Goal: Task Accomplishment & Management: Manage account settings

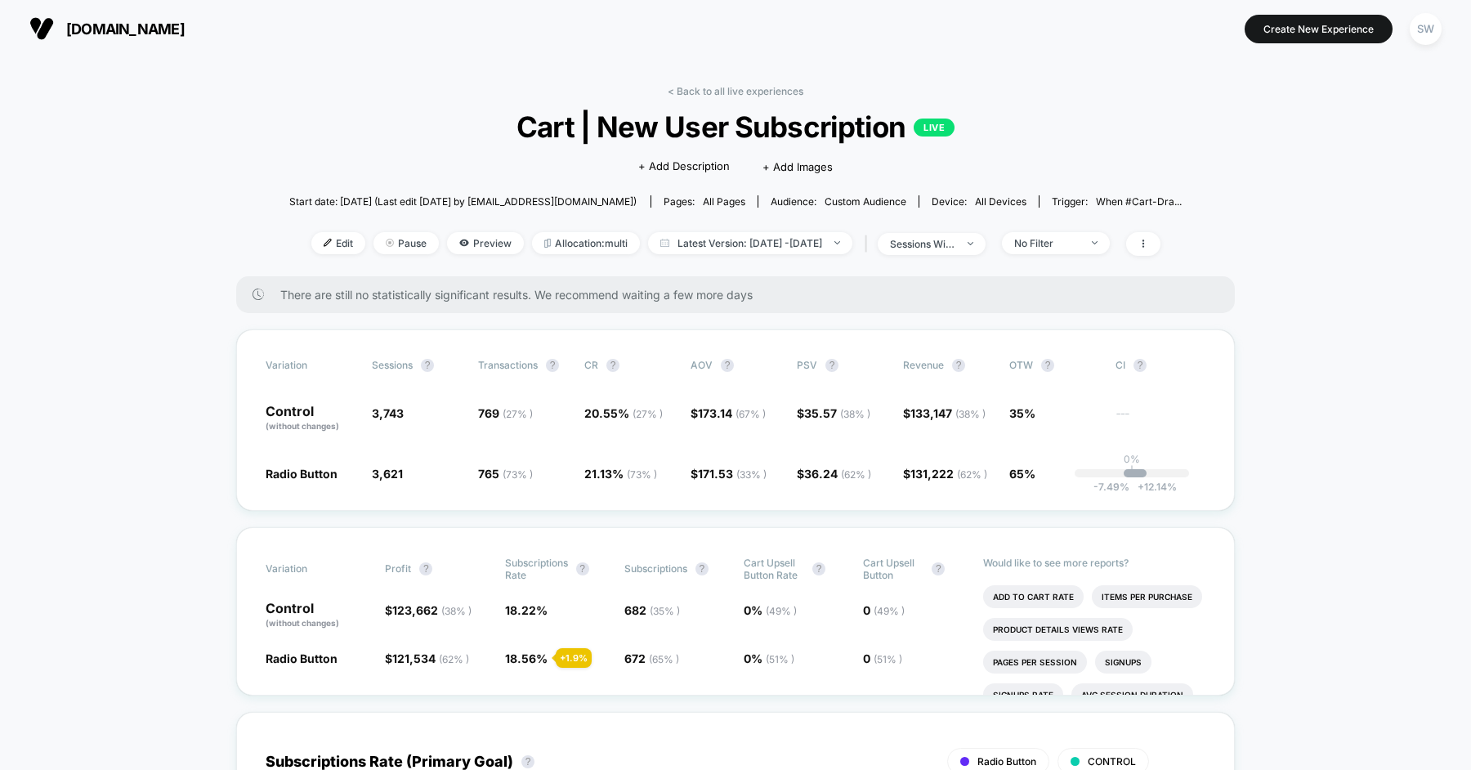
click at [744, 249] on span "Latest Version: [DATE] - [DATE]" at bounding box center [750, 243] width 204 height 22
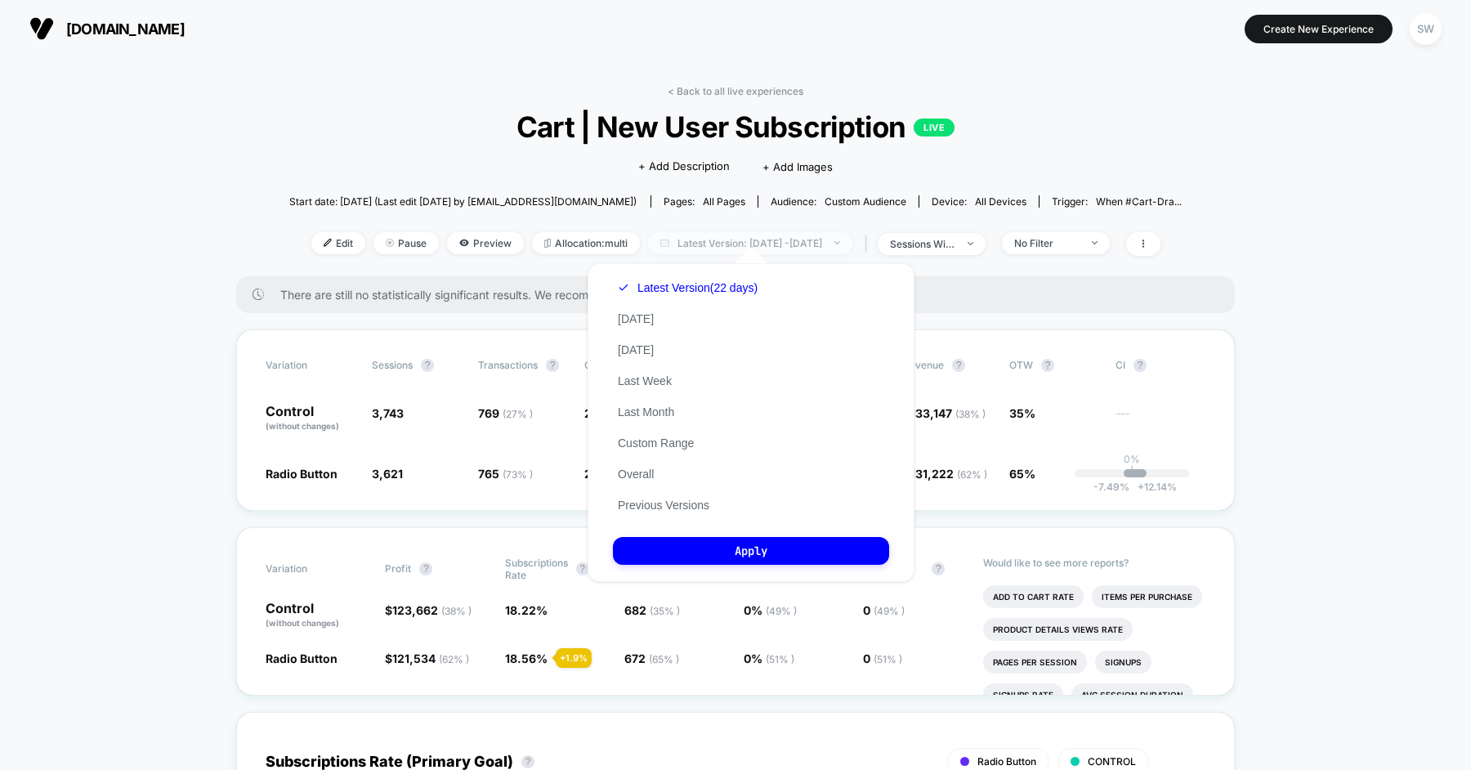
scroll to position [51, 0]
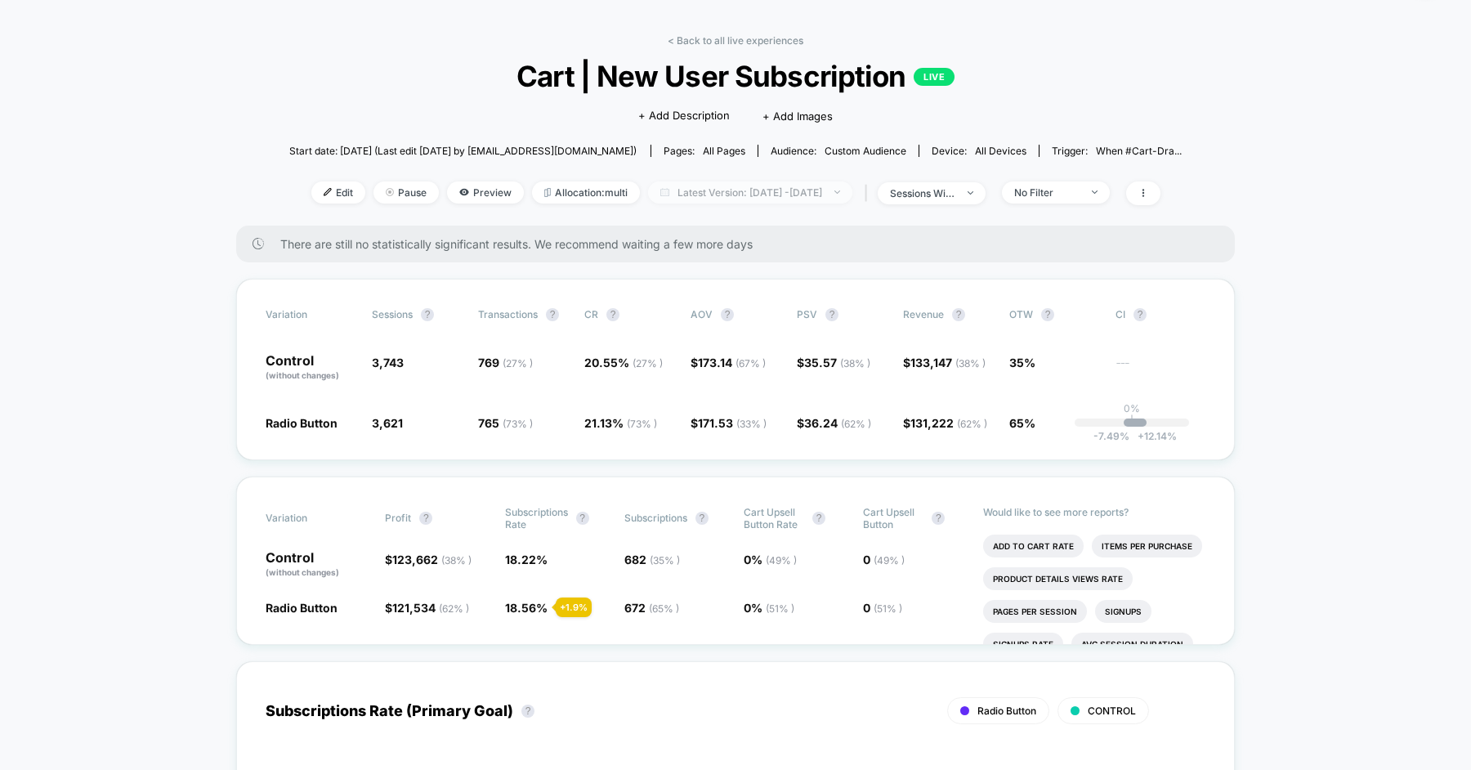
click at [707, 183] on span "Latest Version: [DATE] - [DATE]" at bounding box center [750, 192] width 204 height 22
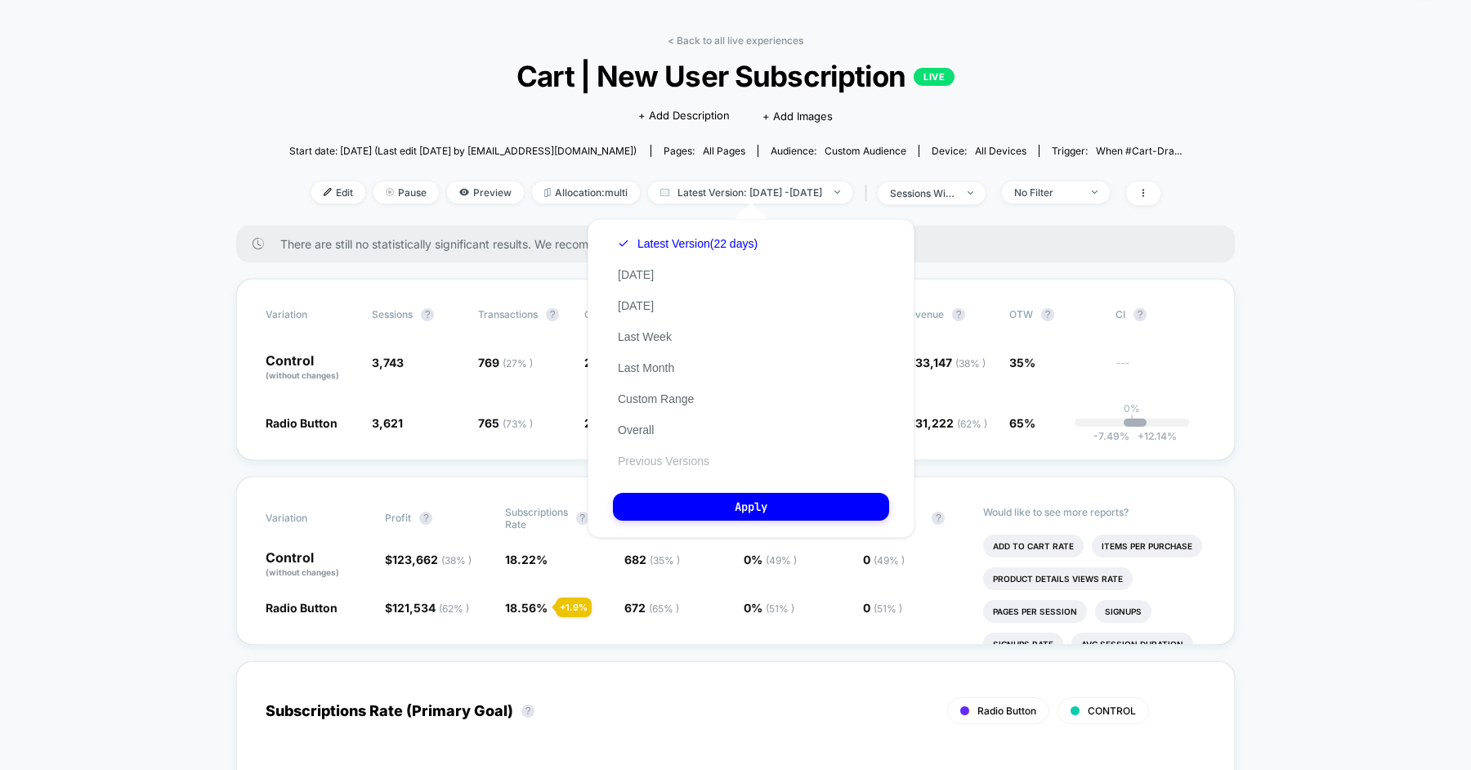
click at [650, 456] on button "Previous Versions" at bounding box center [663, 461] width 101 height 15
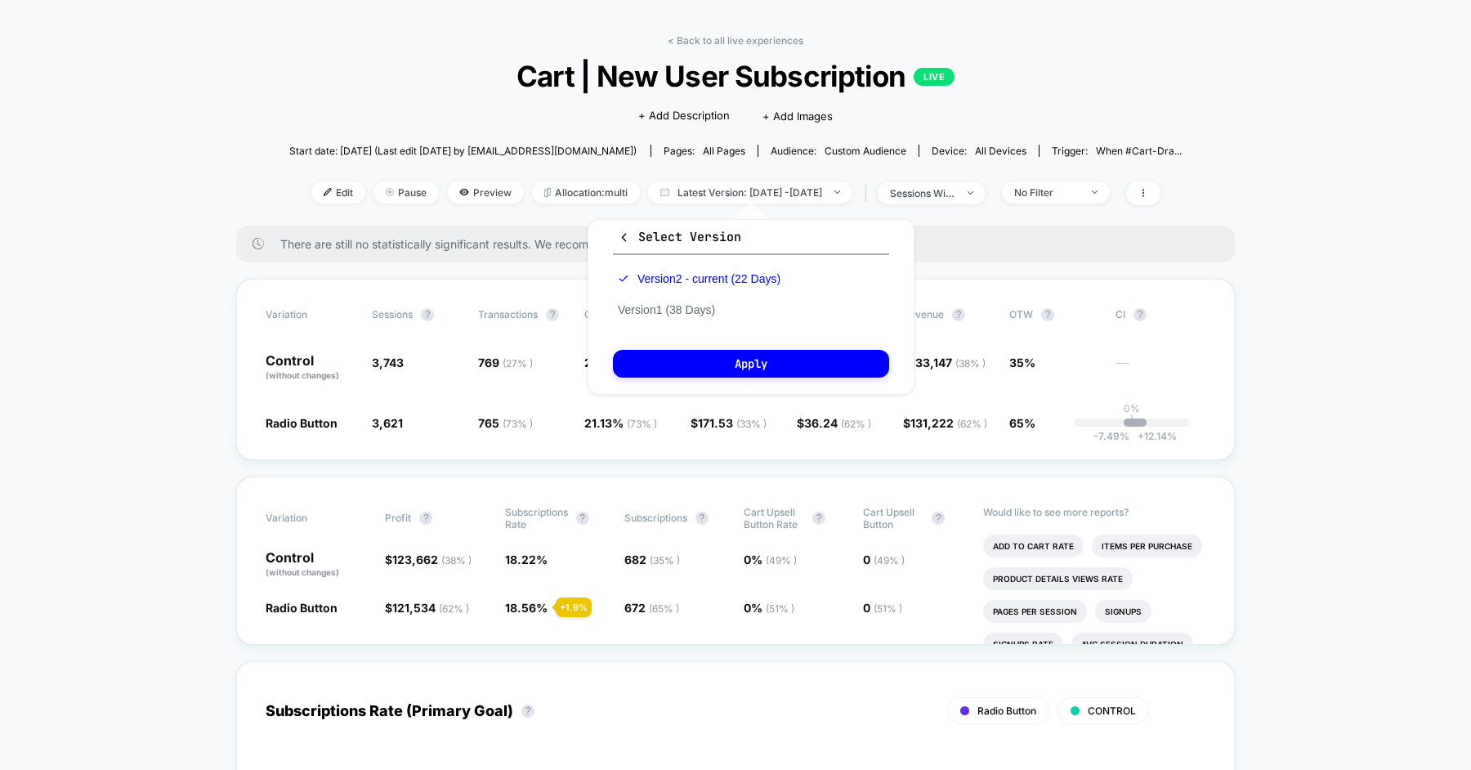
click at [646, 228] on button "Select Version" at bounding box center [751, 241] width 276 height 27
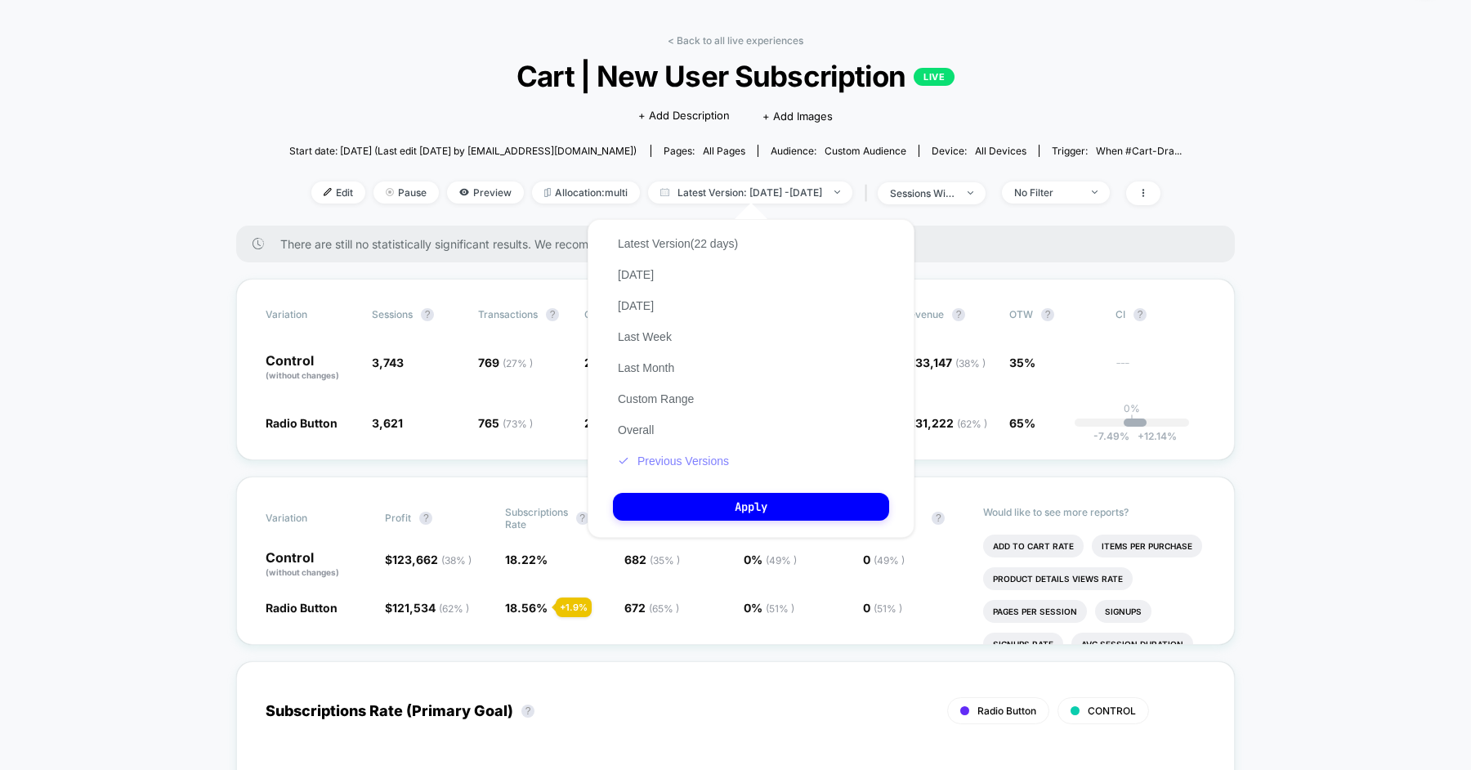
click at [656, 463] on button "Previous Versions" at bounding box center [673, 461] width 121 height 15
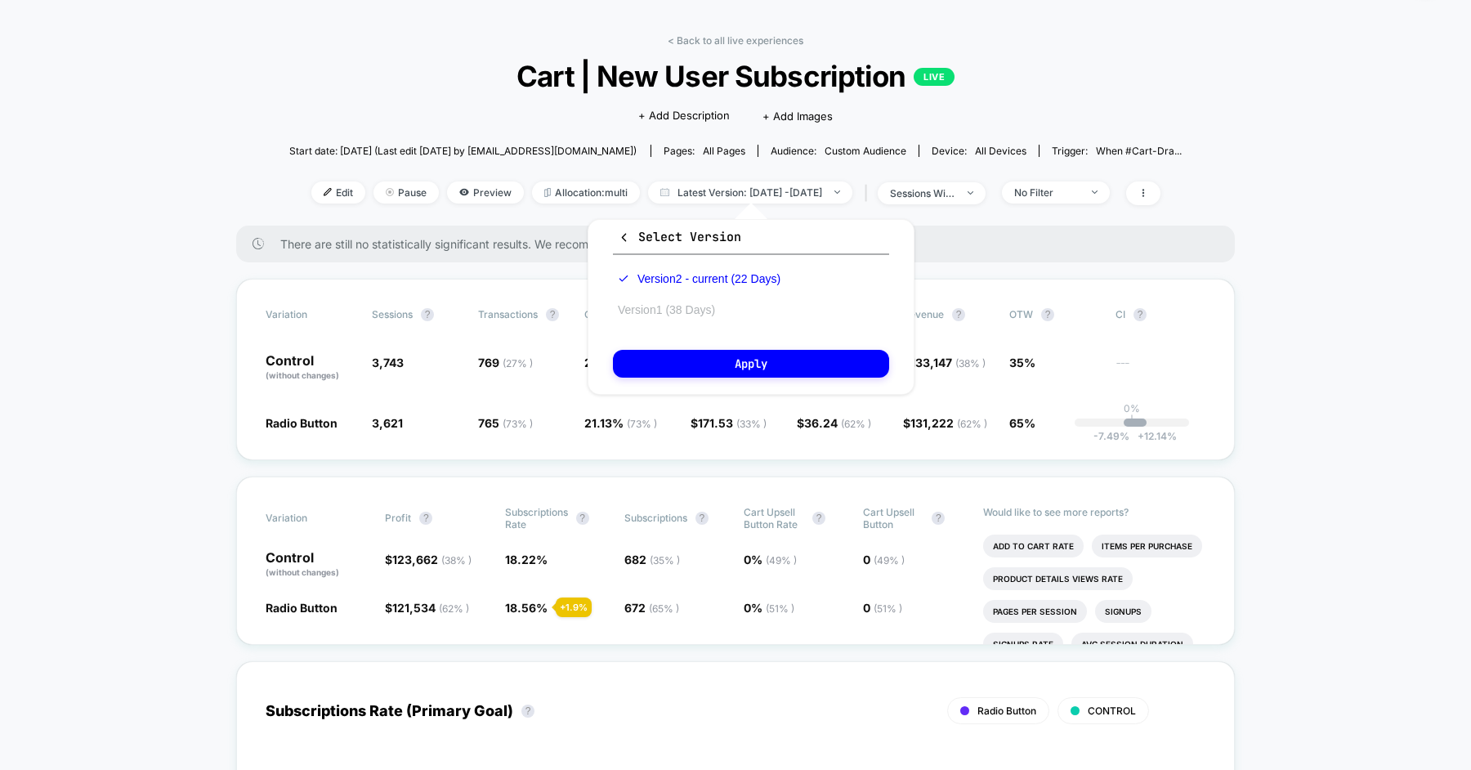
click at [664, 303] on button "Version 1 (38 Days)" at bounding box center [666, 309] width 107 height 15
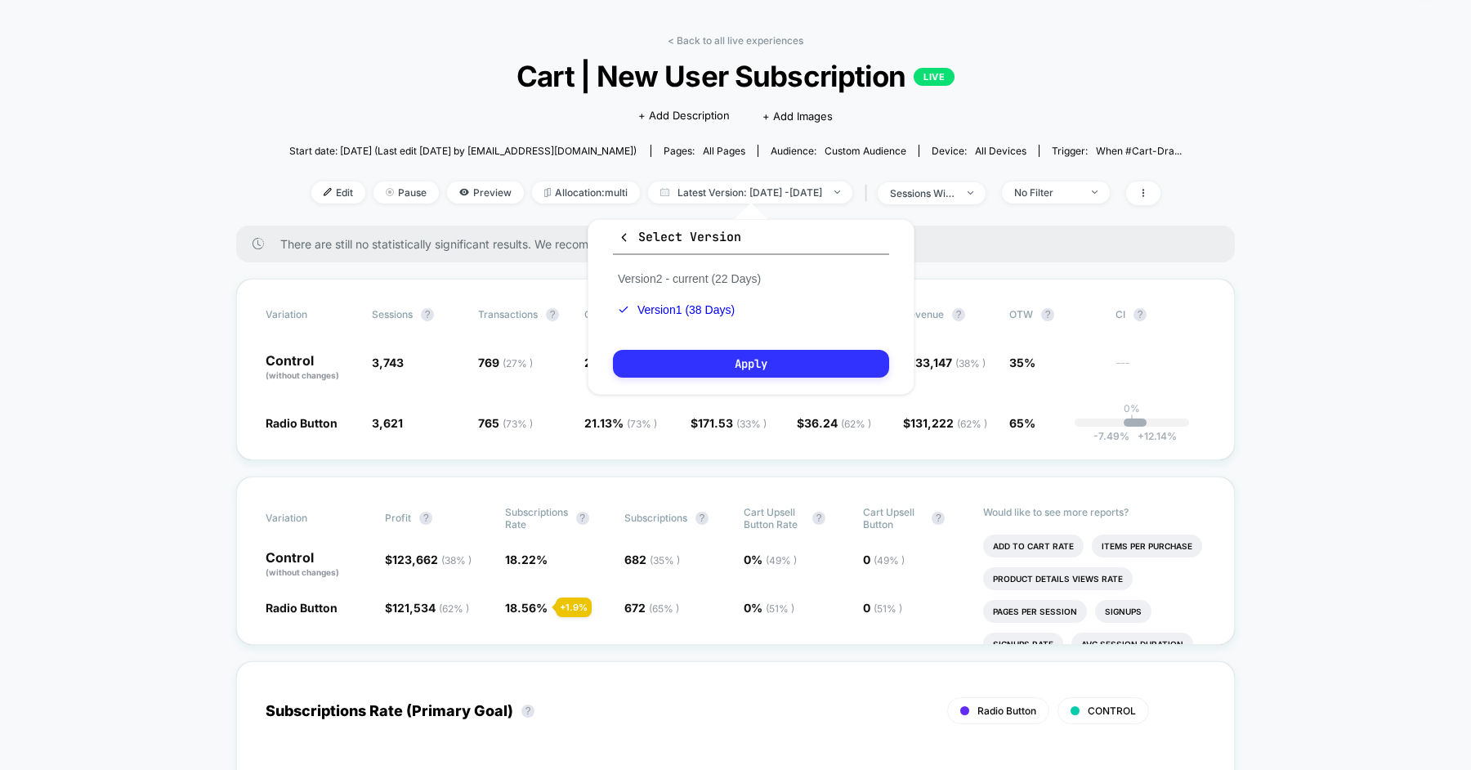
click at [743, 378] on button "Apply" at bounding box center [751, 364] width 276 height 28
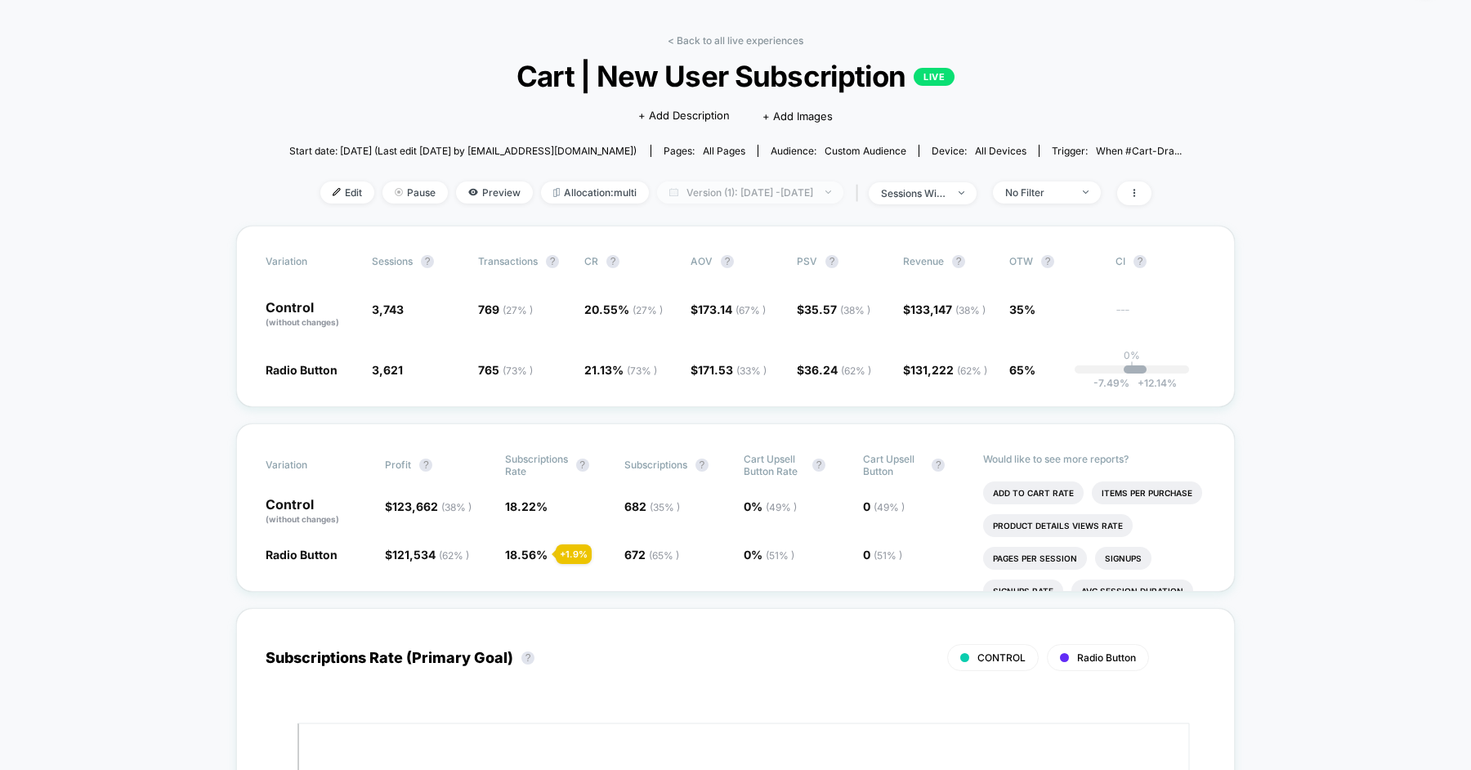
click at [736, 188] on span "Version (1): [DATE] - [DATE]" at bounding box center [750, 192] width 186 height 22
select select "*"
select select "****"
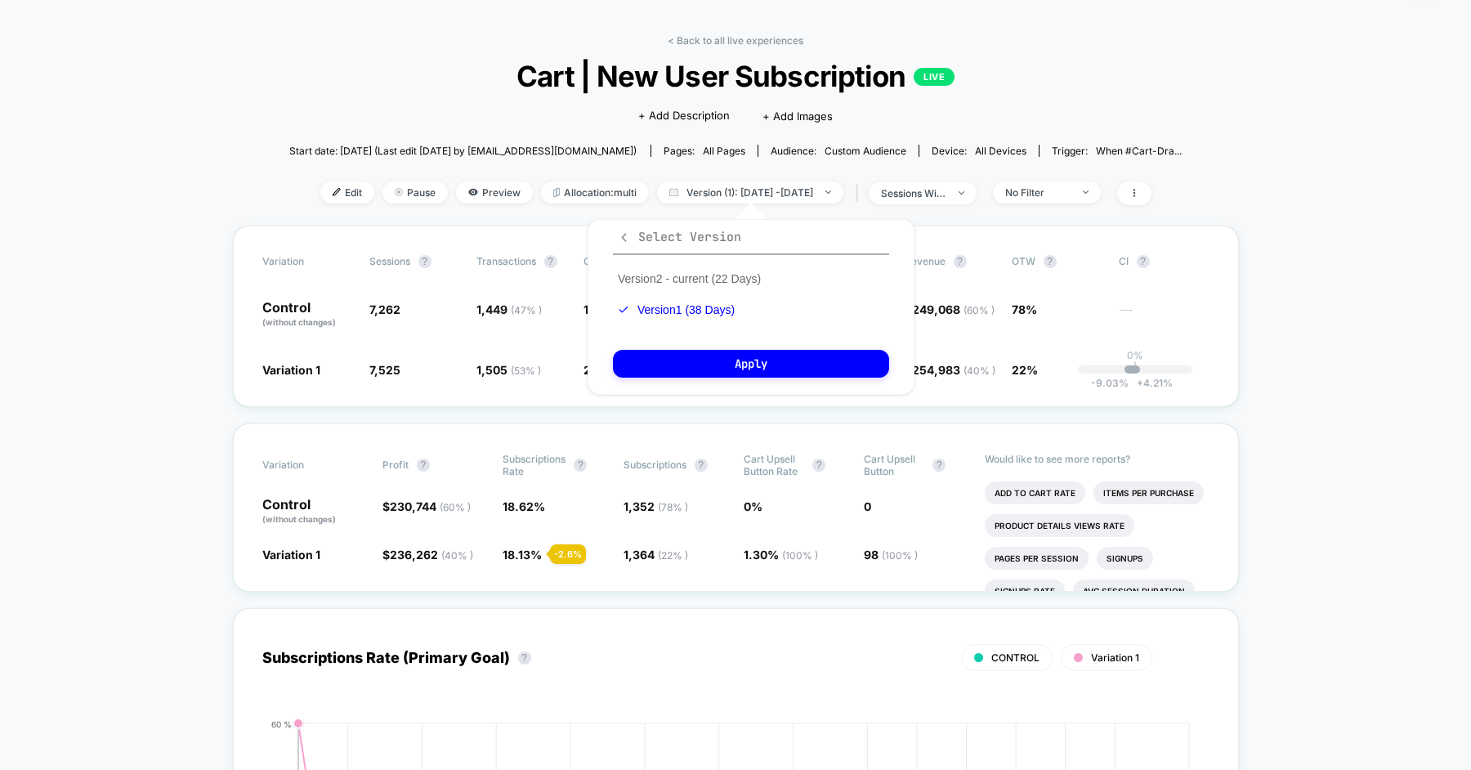
click at [637, 240] on span "Select Version" at bounding box center [679, 237] width 123 height 16
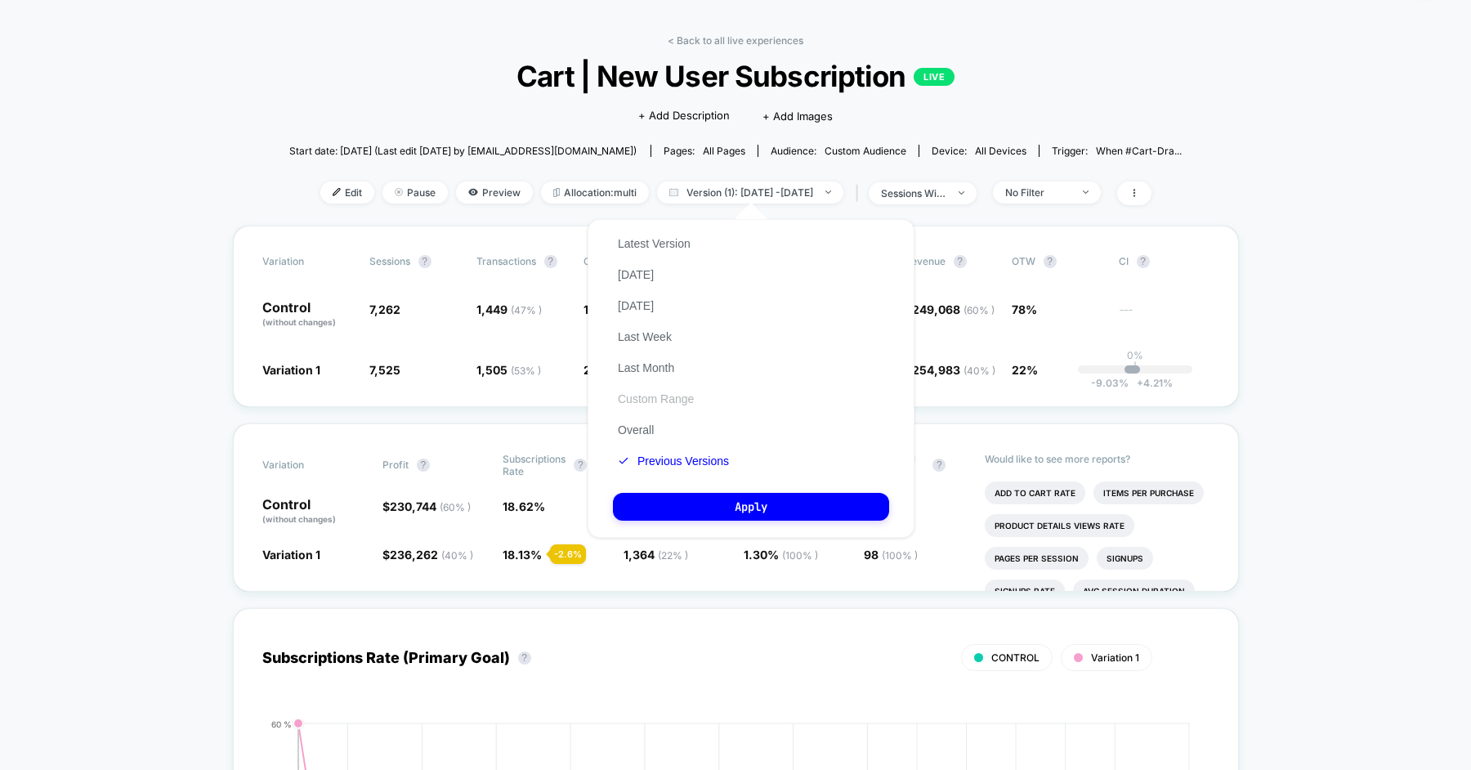
click at [668, 400] on button "Custom Range" at bounding box center [656, 398] width 86 height 15
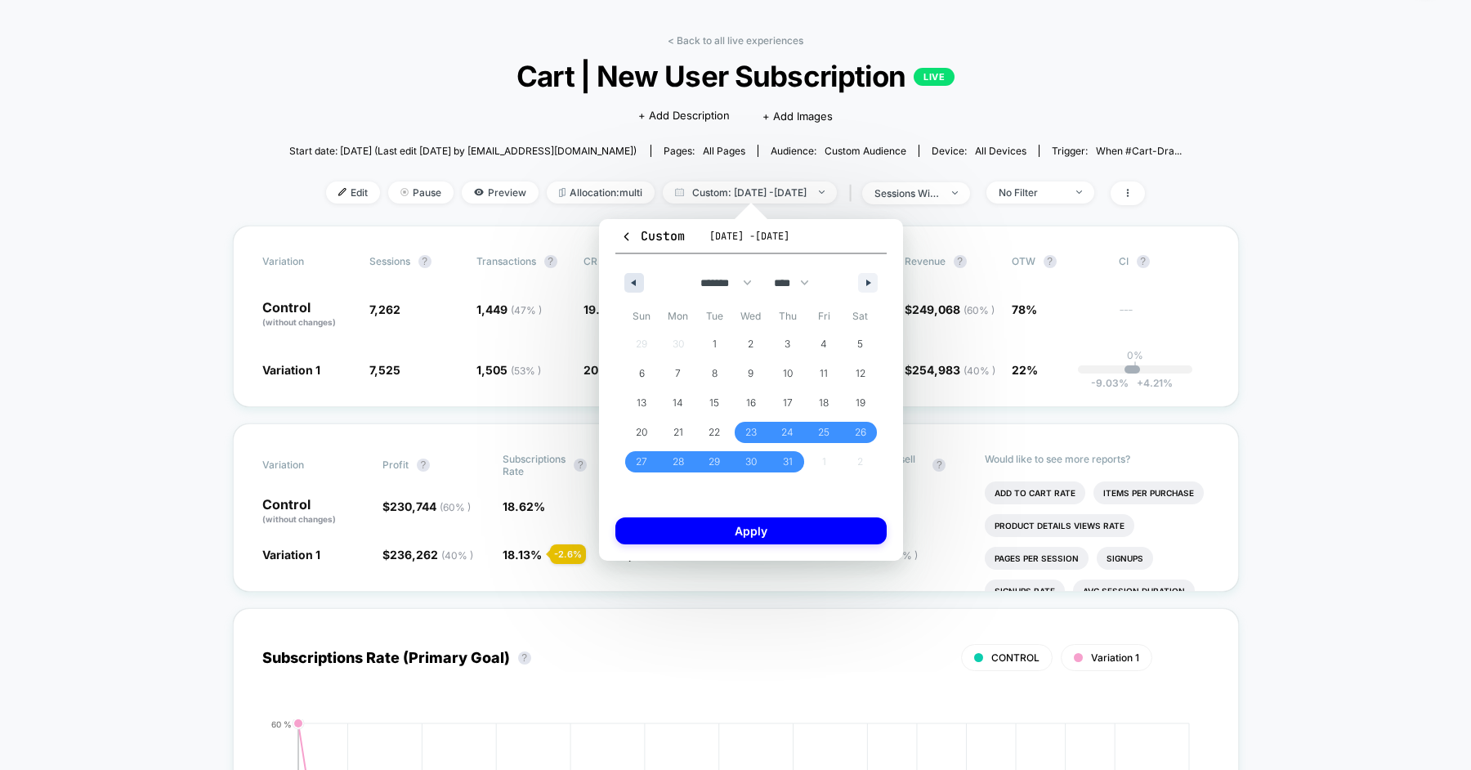
click at [634, 275] on button "button" at bounding box center [634, 283] width 20 height 20
click at [713, 400] on span "17" at bounding box center [714, 402] width 10 height 29
click at [874, 285] on button "button" at bounding box center [868, 283] width 20 height 20
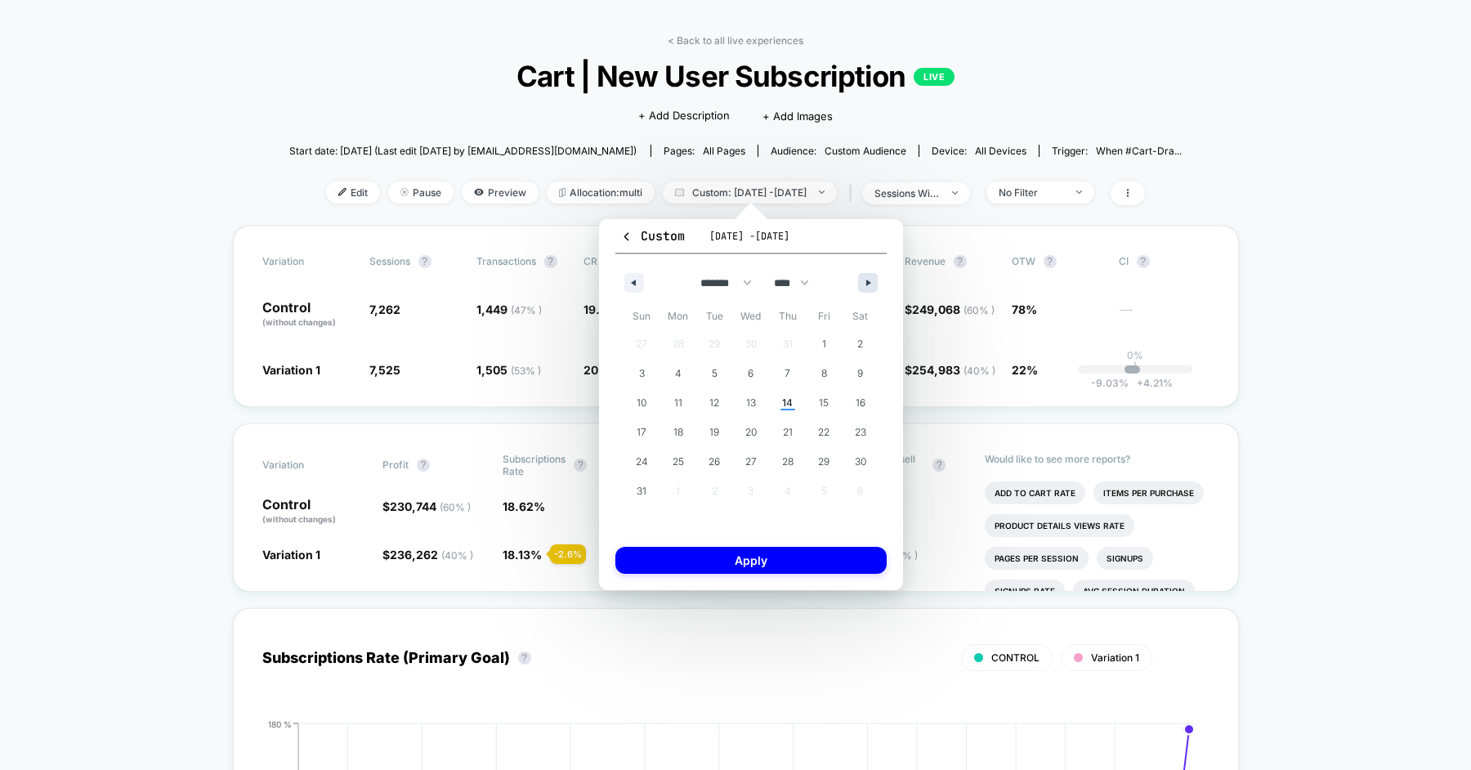
click at [874, 285] on button "button" at bounding box center [868, 283] width 20 height 20
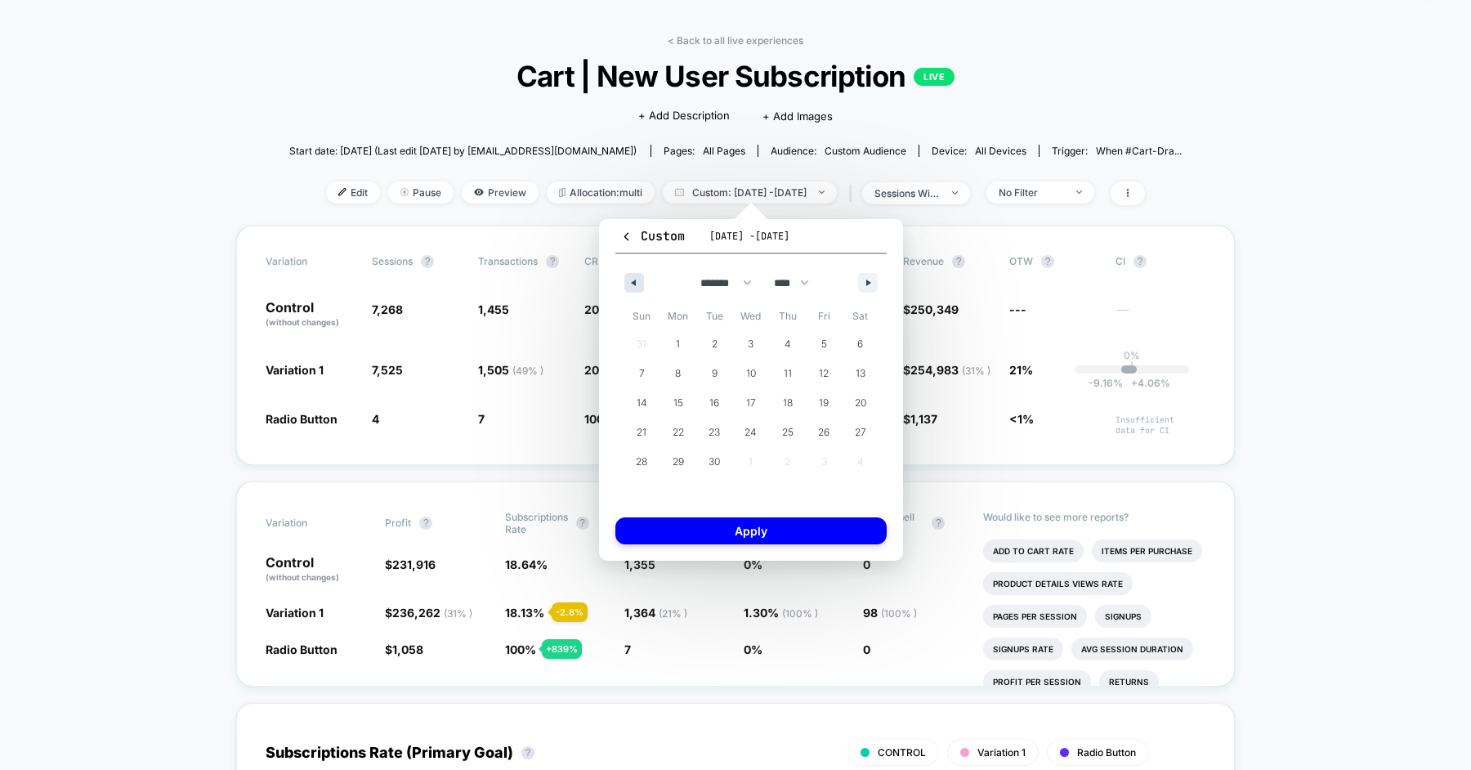
click at [637, 284] on button "button" at bounding box center [634, 283] width 20 height 20
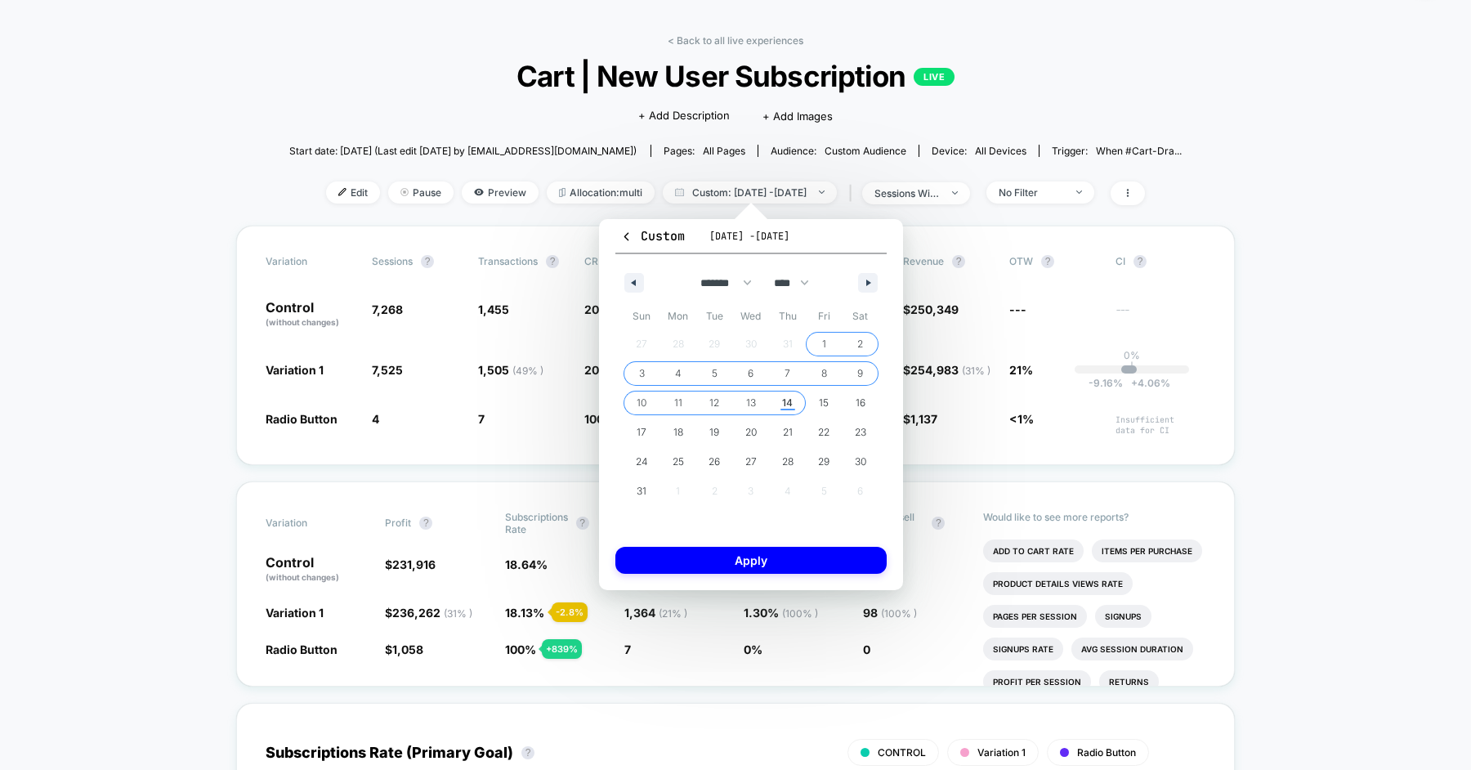
click at [786, 392] on span "14" at bounding box center [787, 402] width 11 height 29
select select "*"
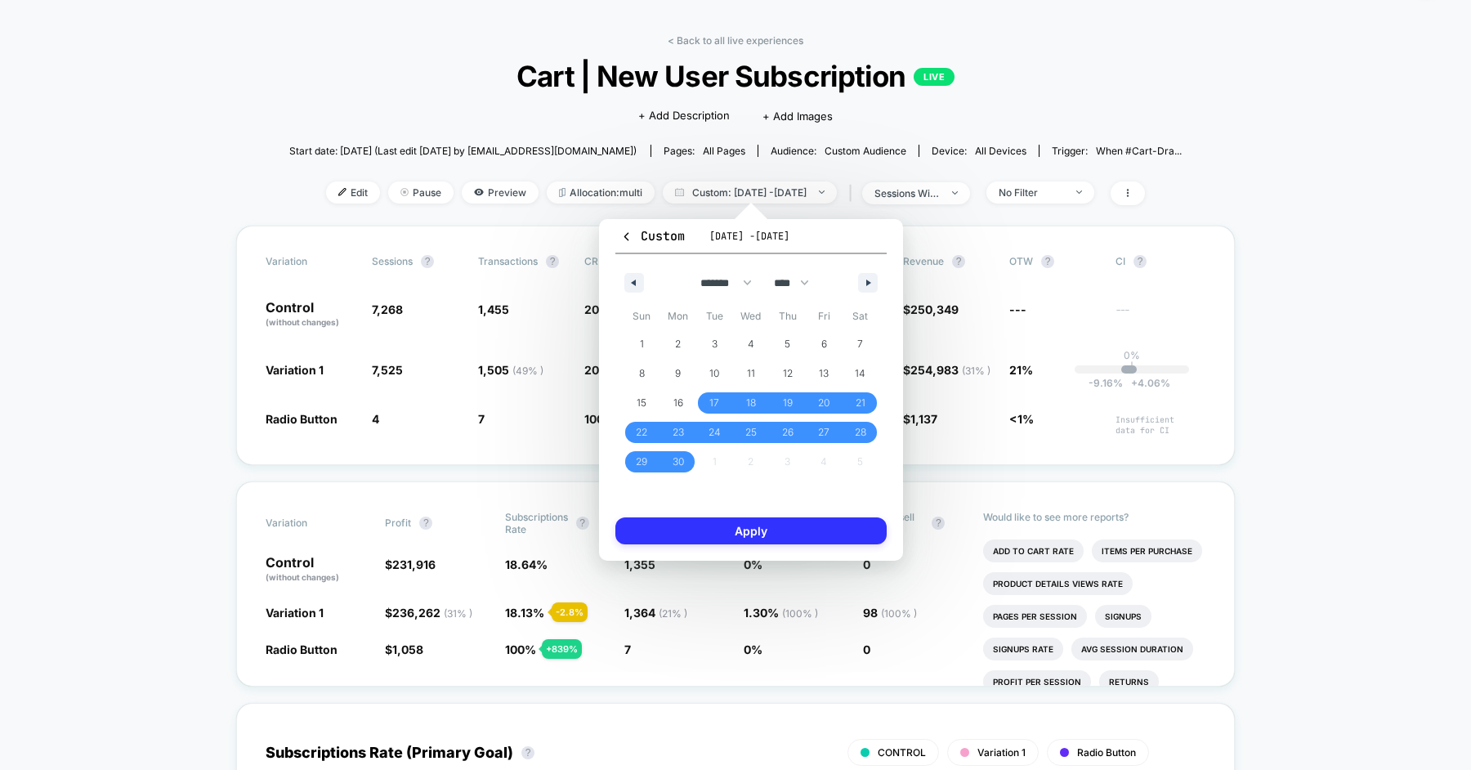
click at [754, 523] on button "Apply" at bounding box center [750, 530] width 271 height 27
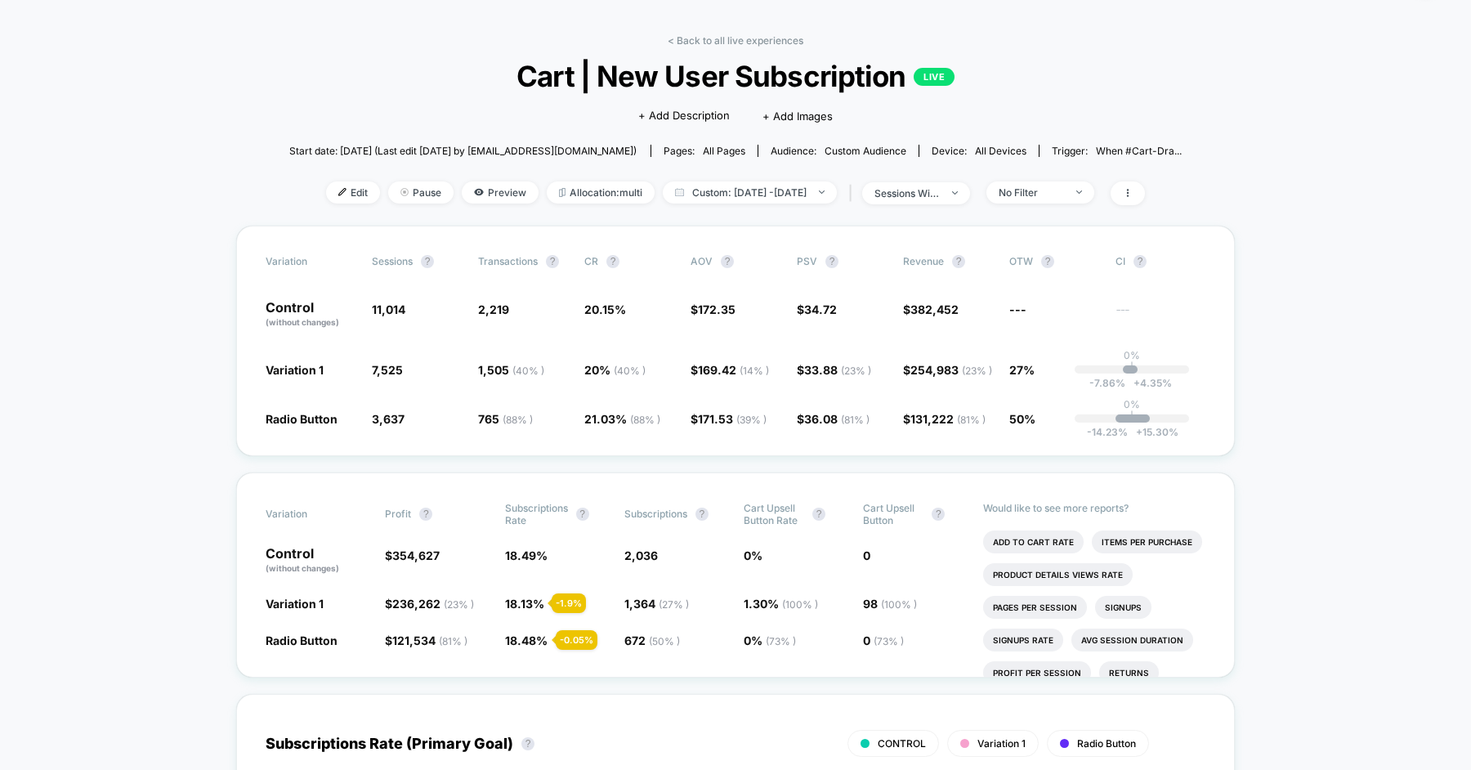
scroll to position [31, 0]
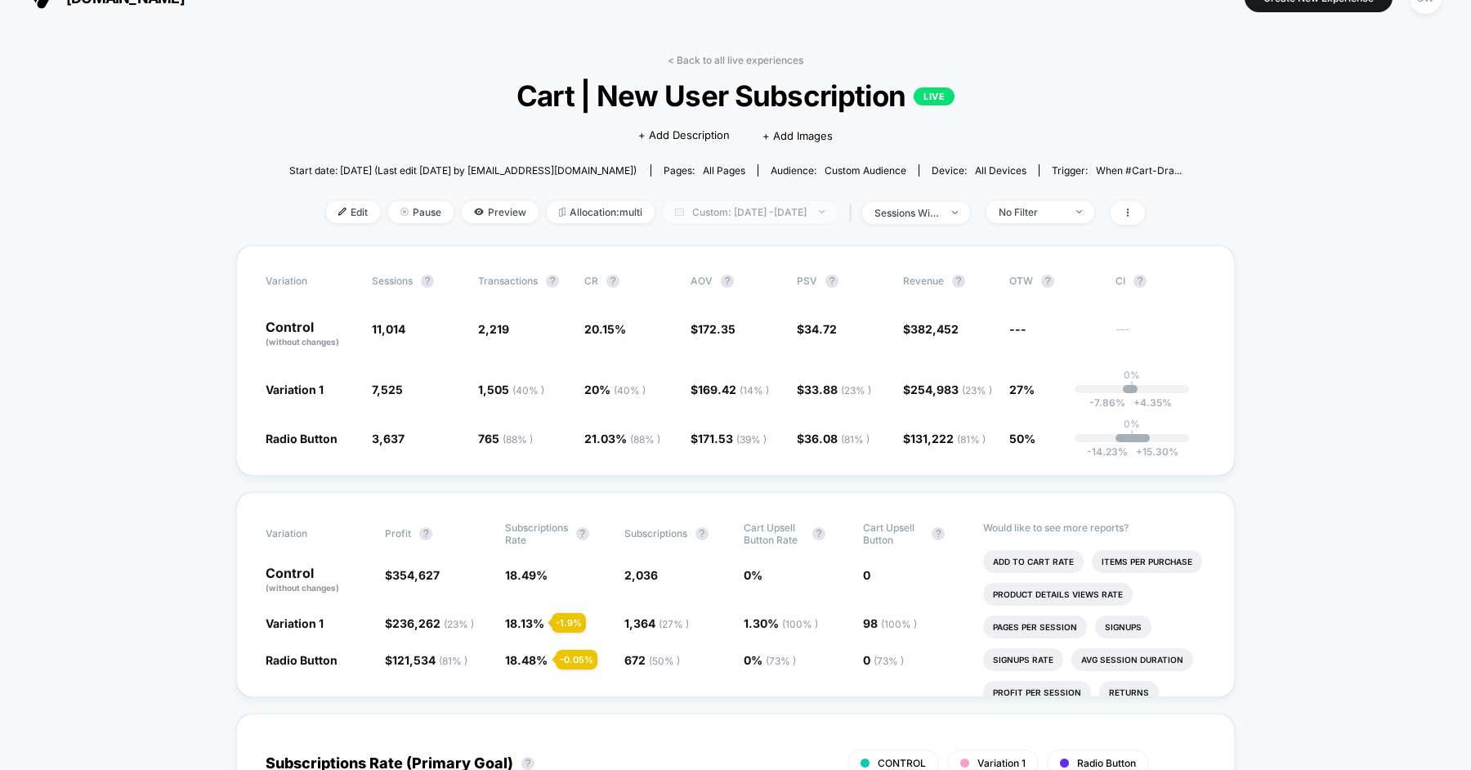
click at [736, 208] on span "Custom: [DATE] - [DATE]" at bounding box center [750, 212] width 174 height 22
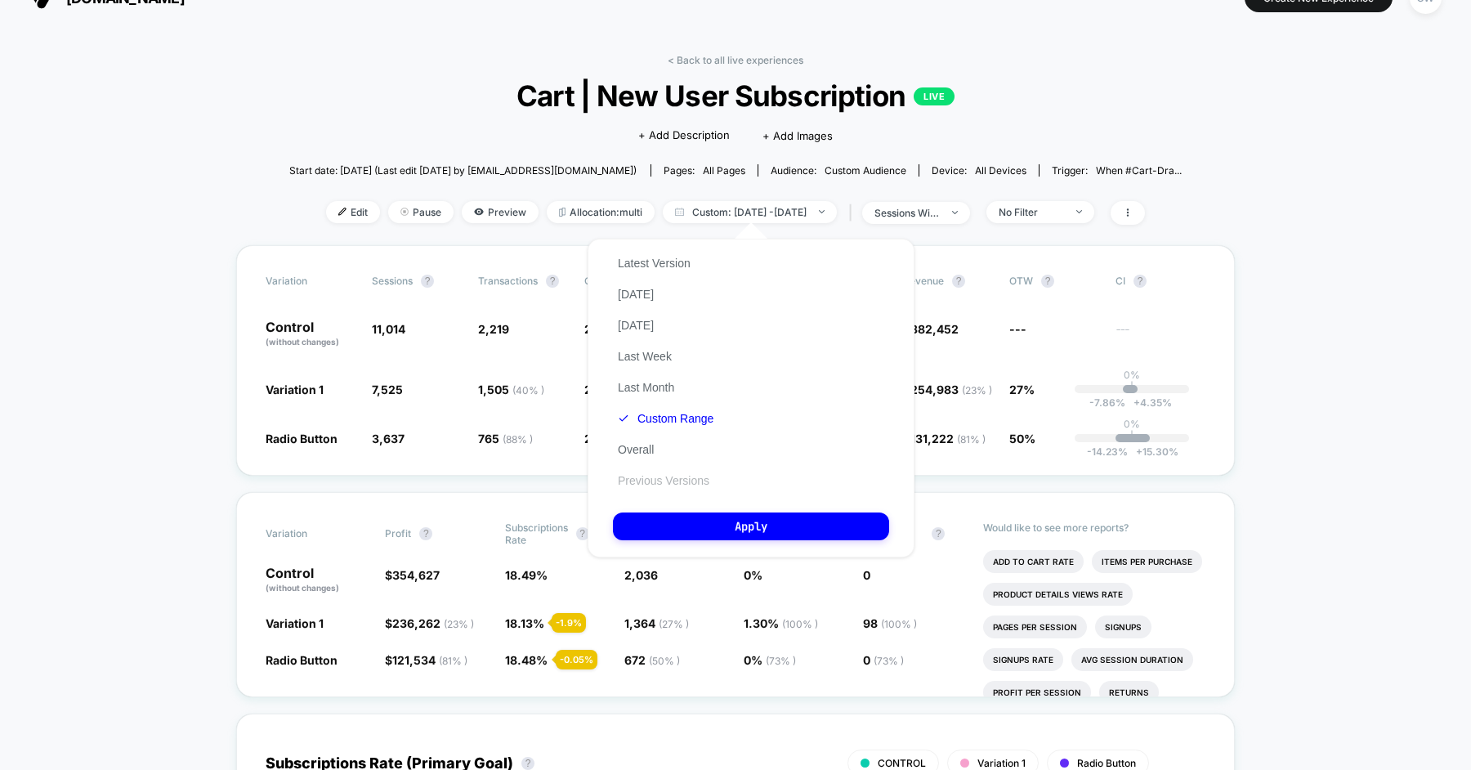
click at [642, 485] on button "Previous Versions" at bounding box center [663, 480] width 101 height 15
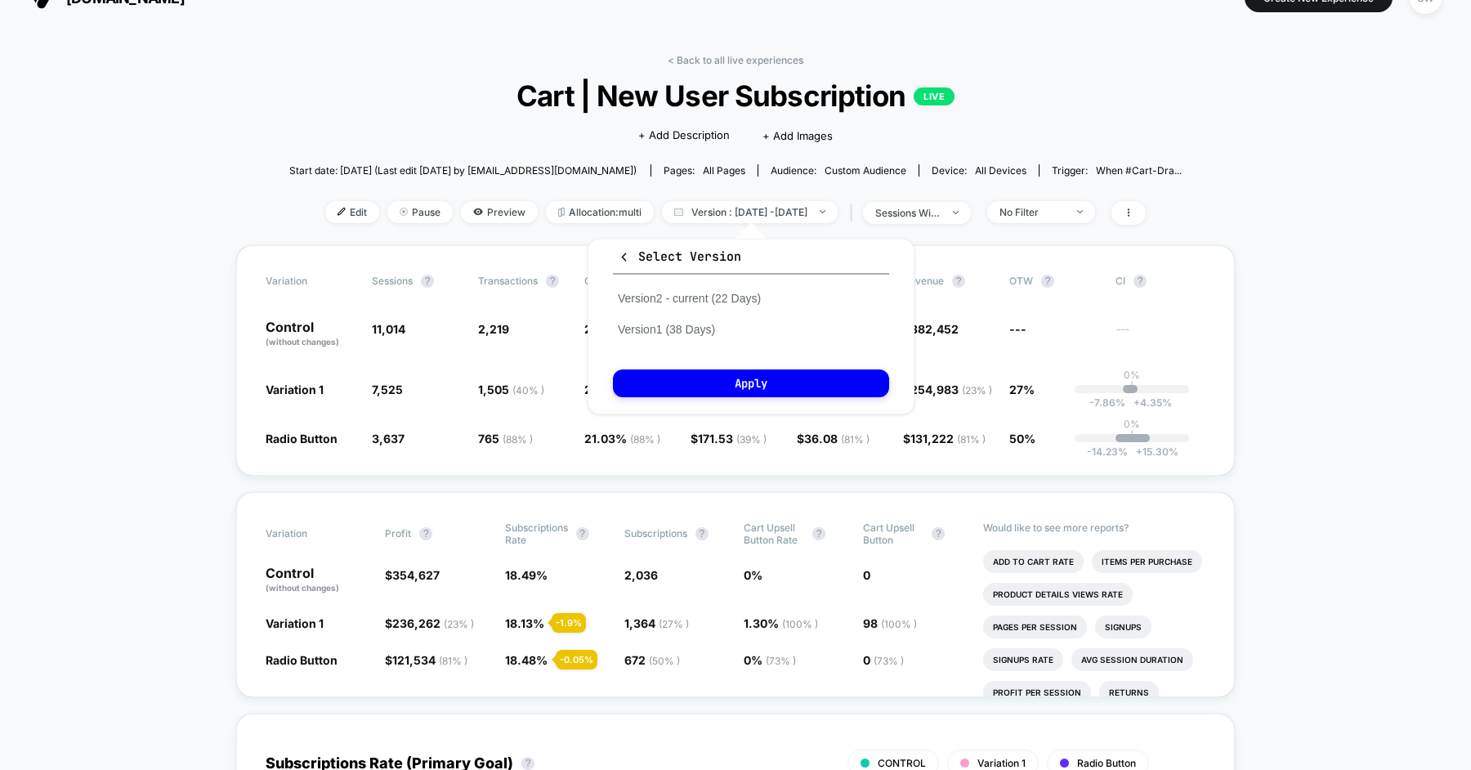
click at [537, 90] on span "Cart | New User Subscription LIVE" at bounding box center [734, 95] width 803 height 34
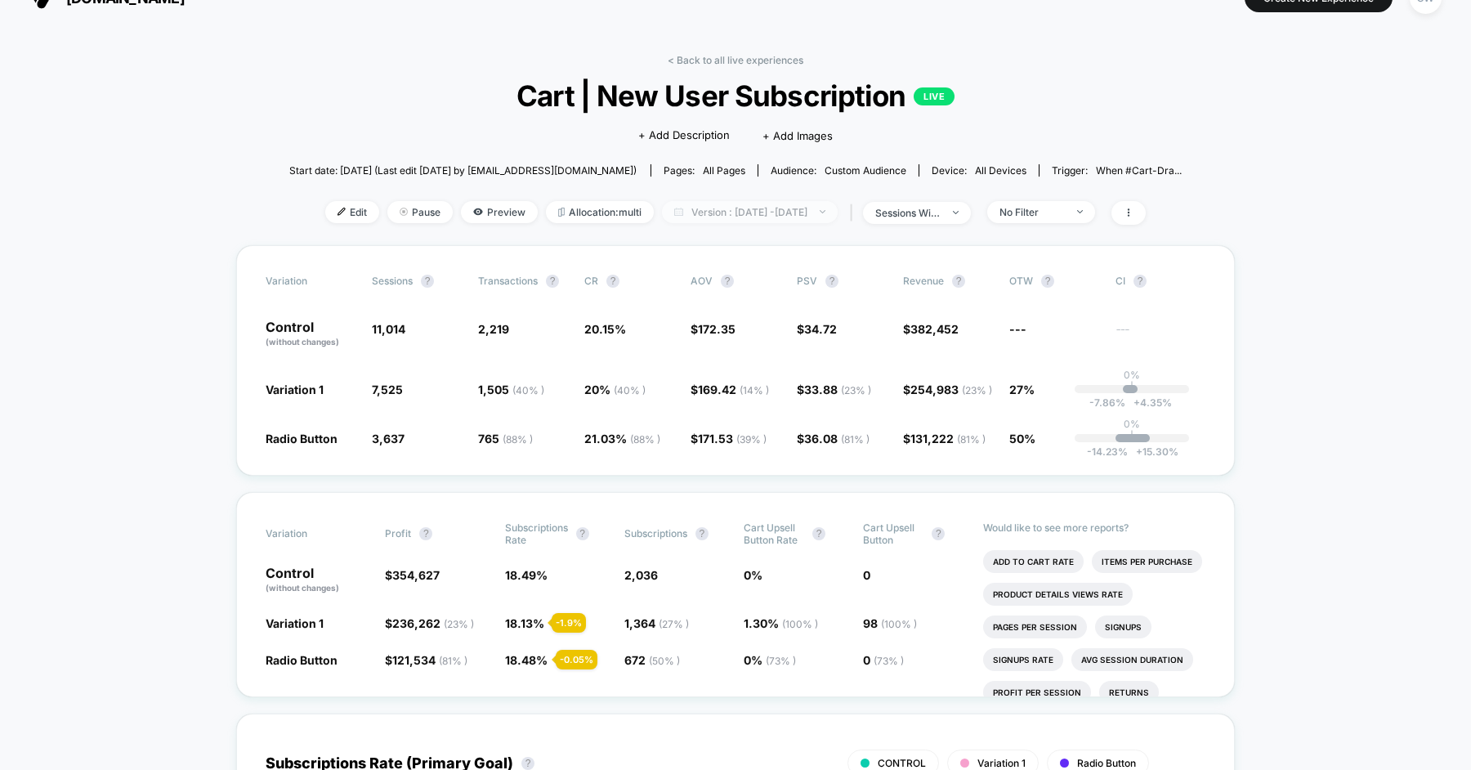
click at [723, 211] on span "Version : [DATE] - [DATE]" at bounding box center [750, 212] width 176 height 22
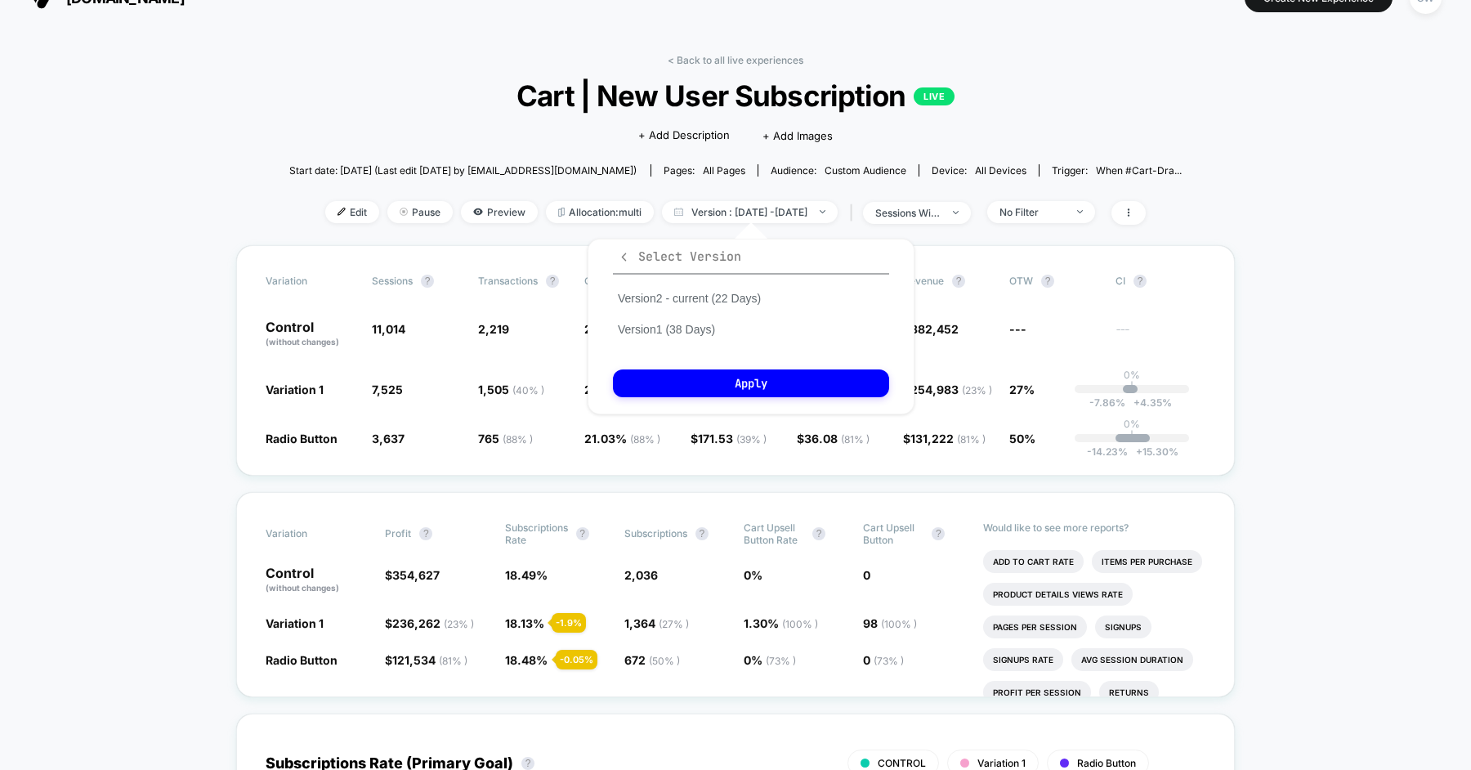
click at [635, 248] on span "Select Version" at bounding box center [679, 256] width 123 height 16
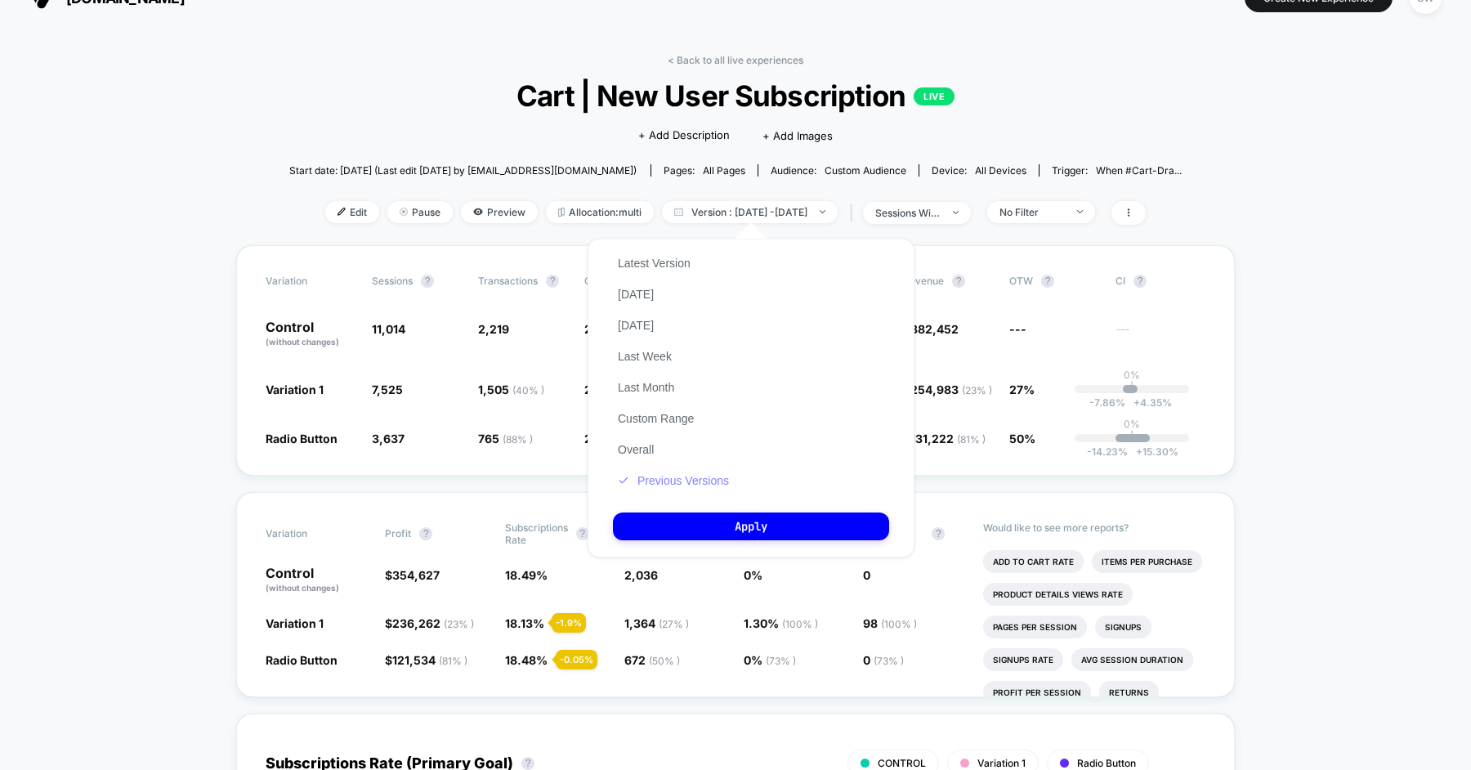
click at [651, 477] on button "Previous Versions" at bounding box center [673, 480] width 121 height 15
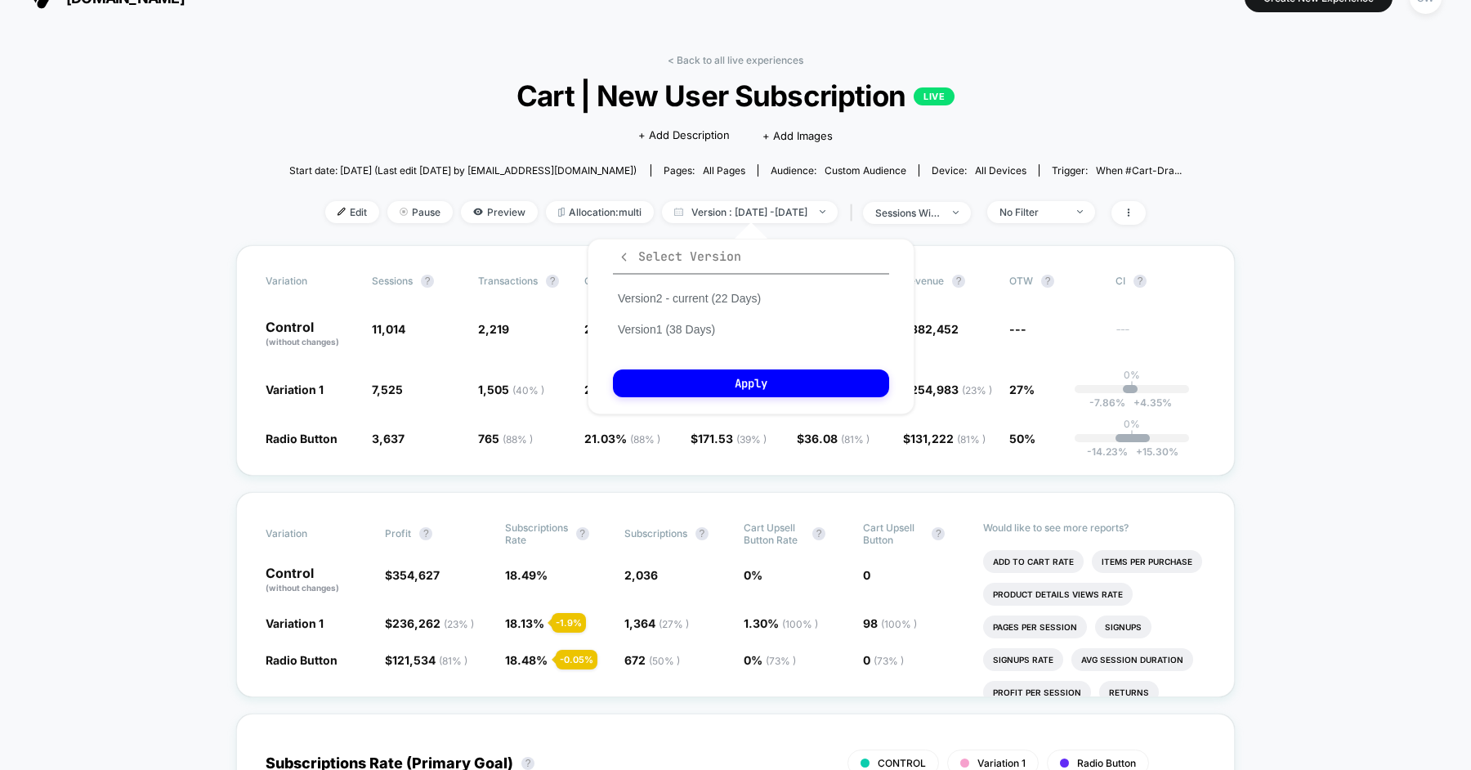
click at [628, 251] on icon "button" at bounding box center [624, 257] width 12 height 12
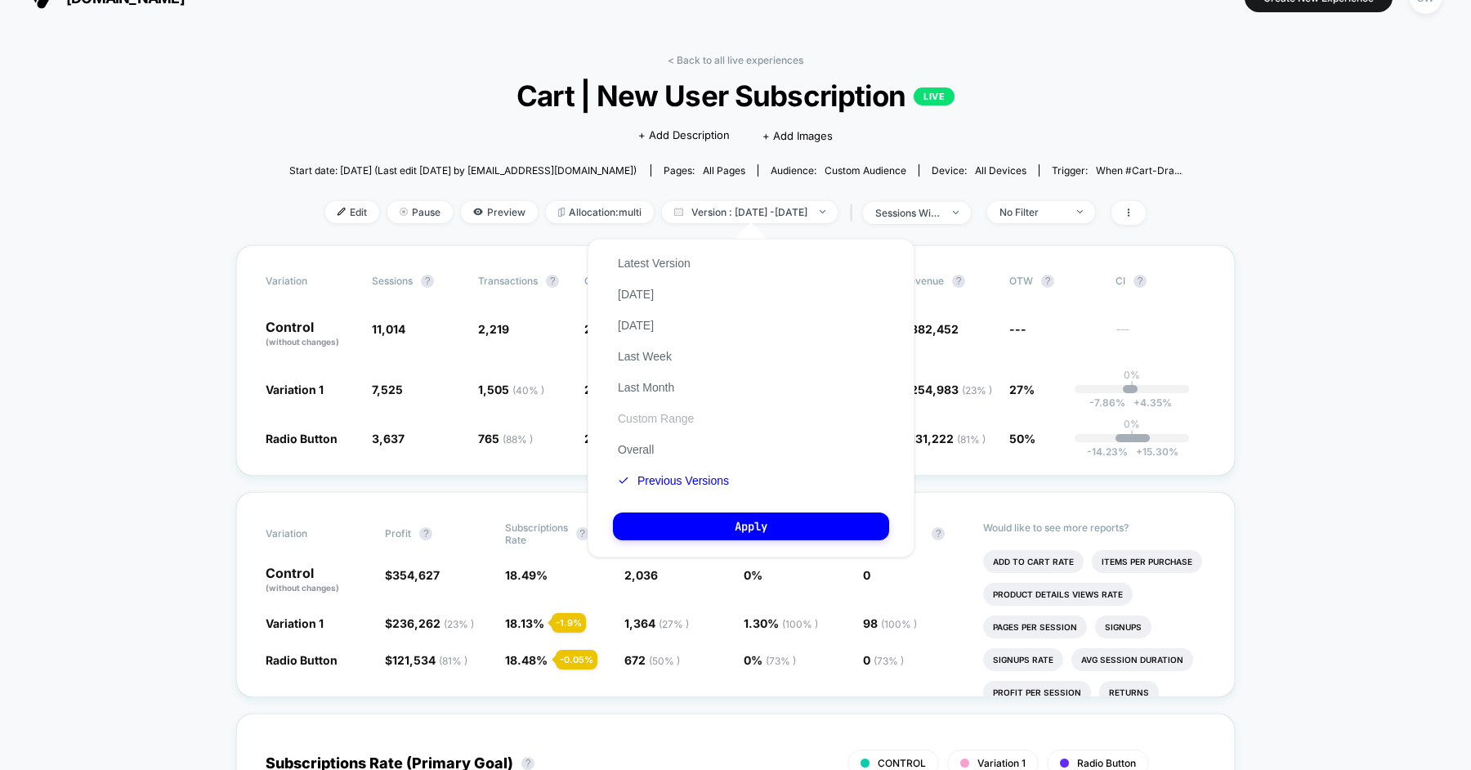
click at [648, 416] on button "Custom Range" at bounding box center [656, 418] width 86 height 15
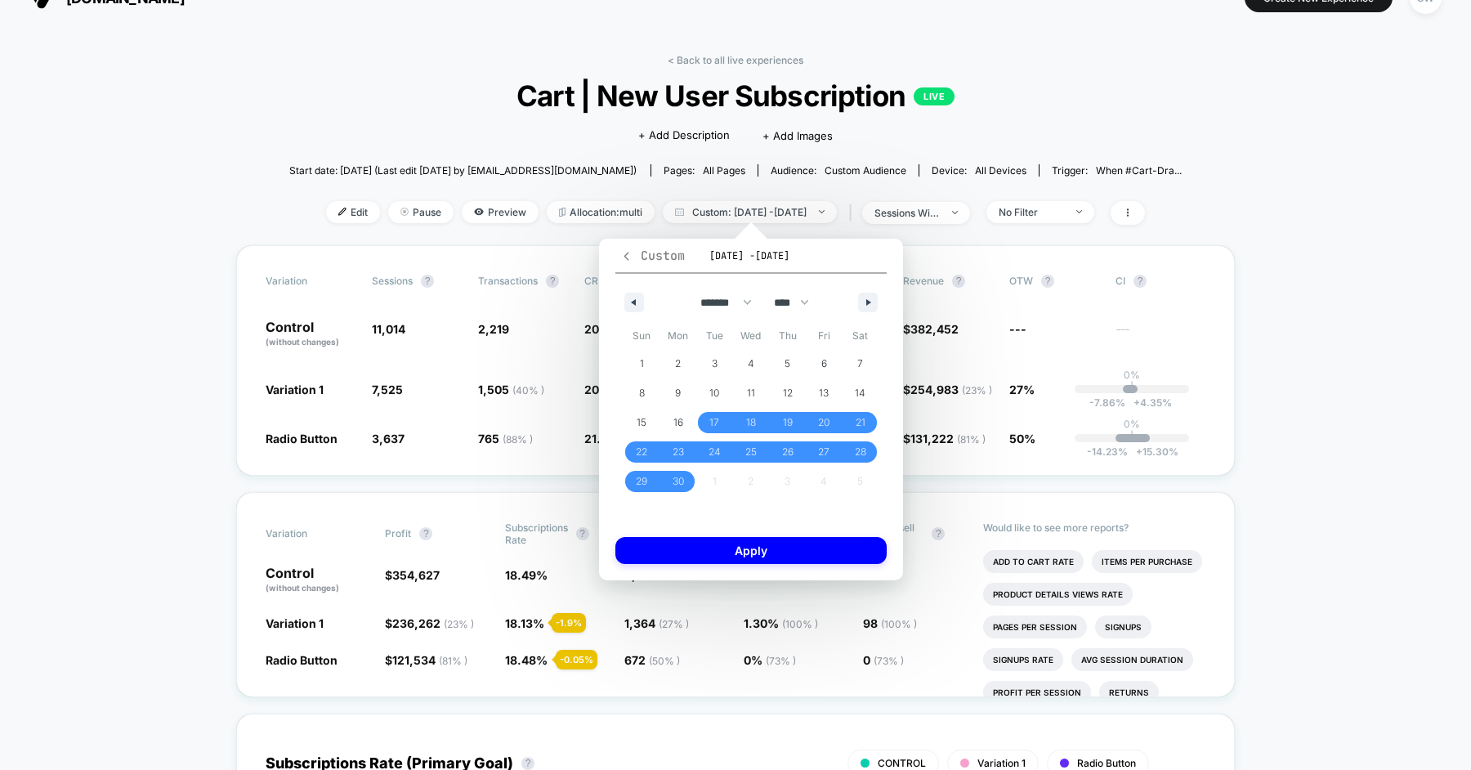
click at [622, 258] on icon "button" at bounding box center [626, 256] width 12 height 12
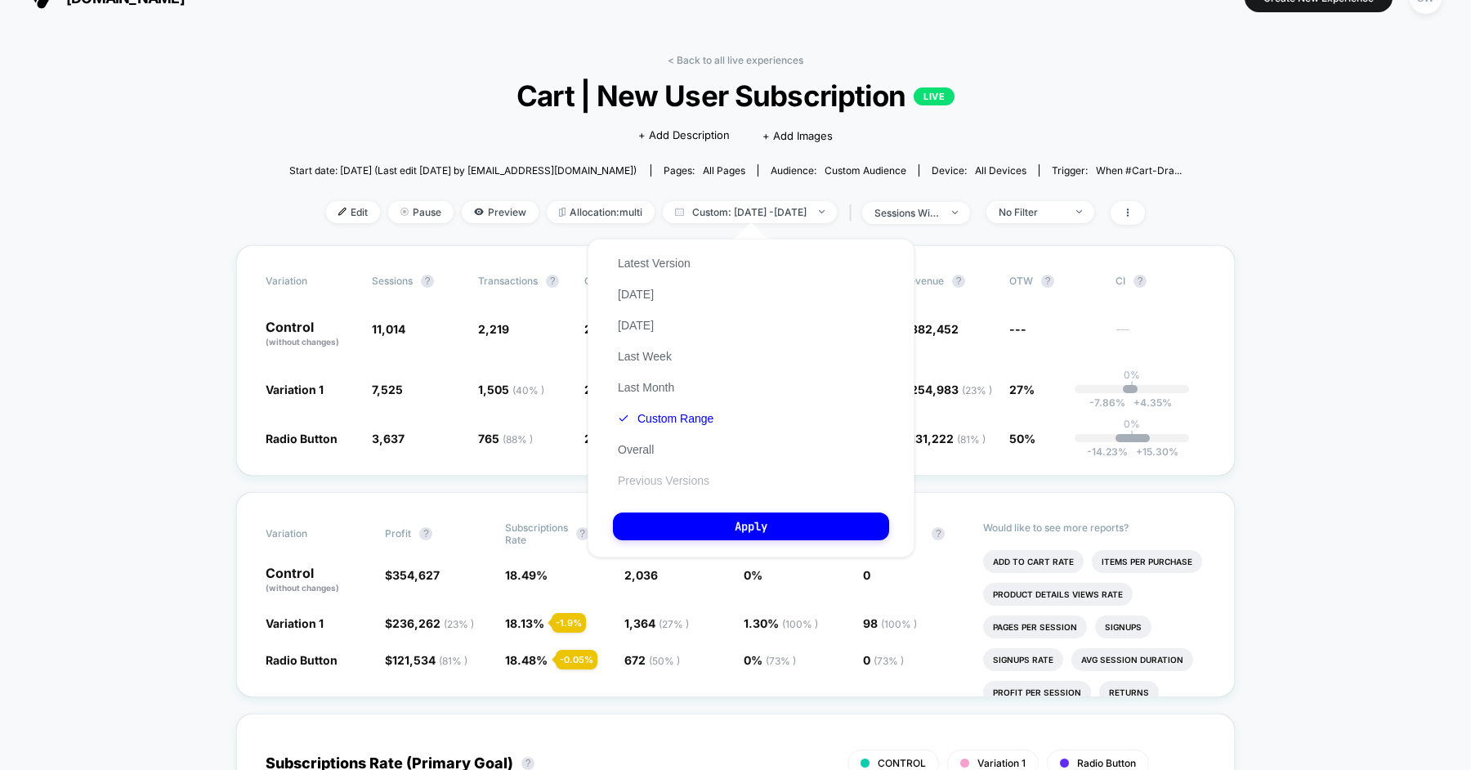
click at [666, 476] on button "Previous Versions" at bounding box center [663, 480] width 101 height 15
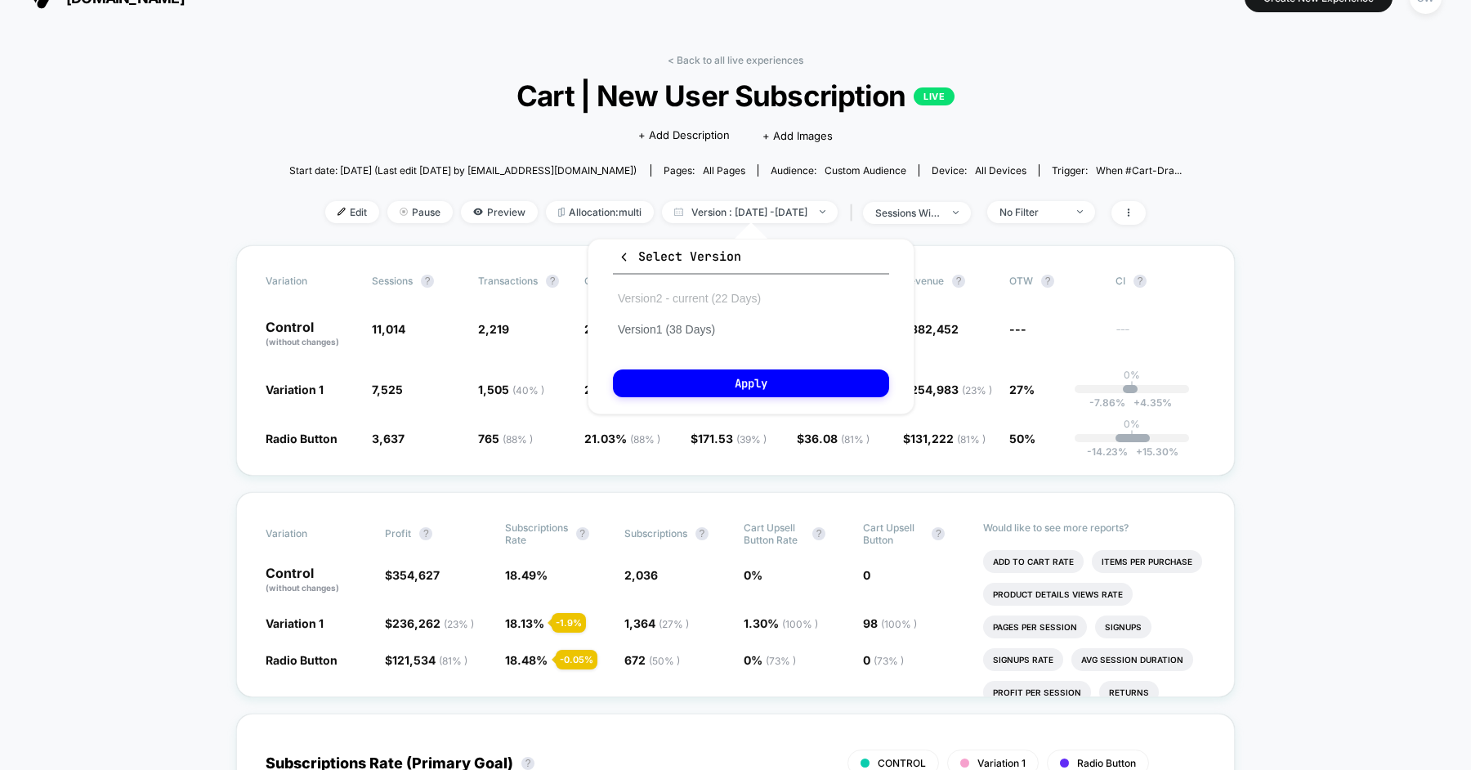
click at [677, 293] on button "Version 2 - current (22 Days)" at bounding box center [689, 298] width 153 height 15
click at [713, 377] on button "Apply" at bounding box center [751, 383] width 276 height 28
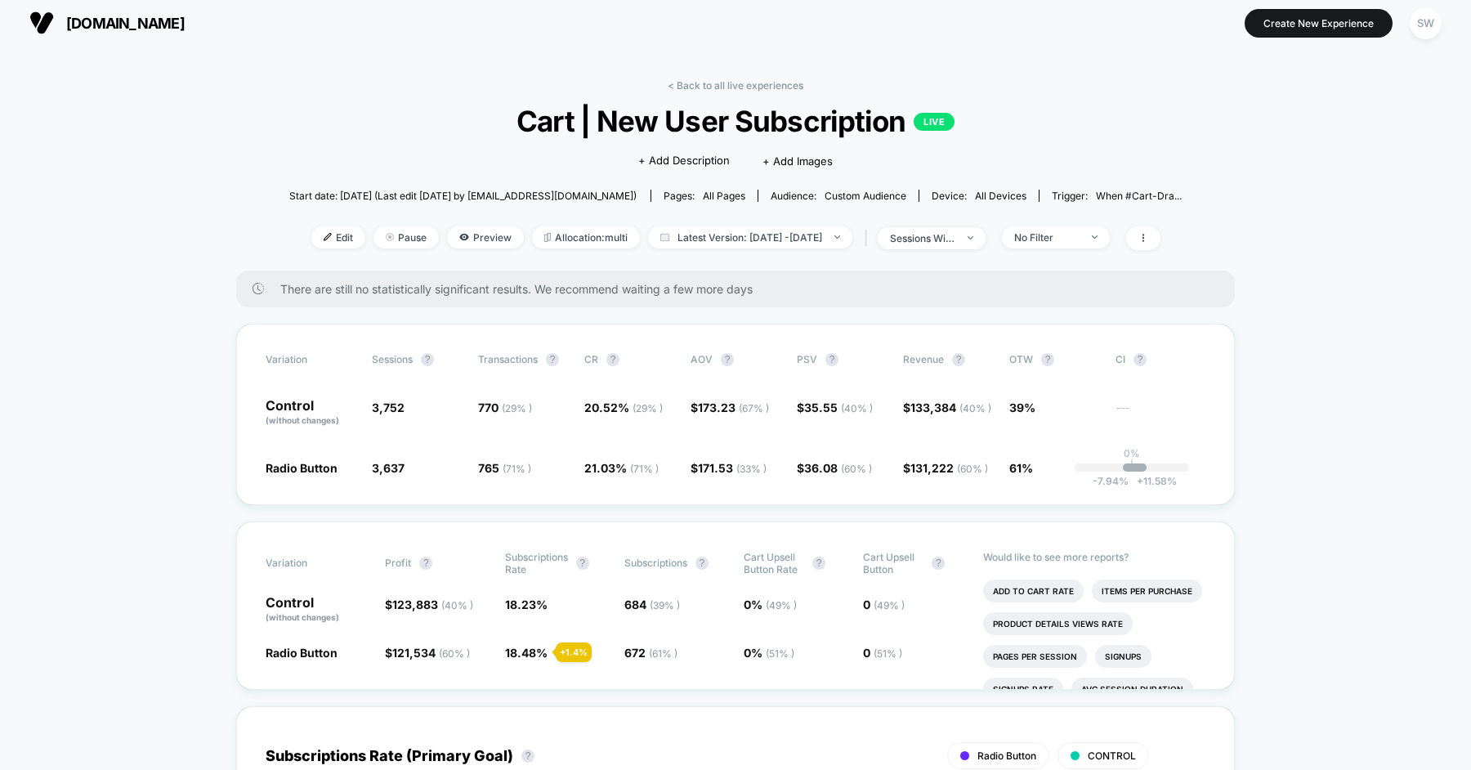
scroll to position [35, 0]
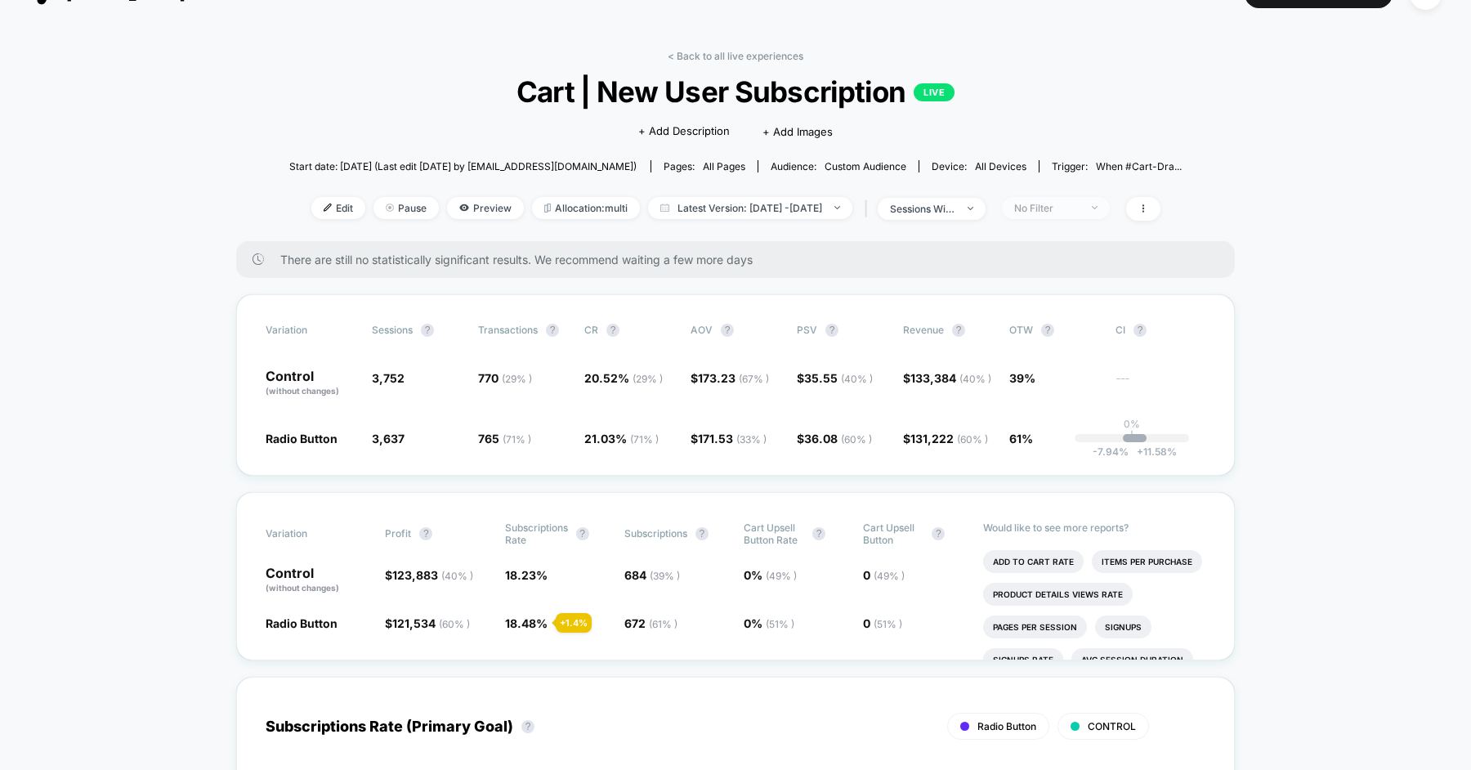
click at [1080, 214] on span "No Filter" at bounding box center [1056, 208] width 108 height 22
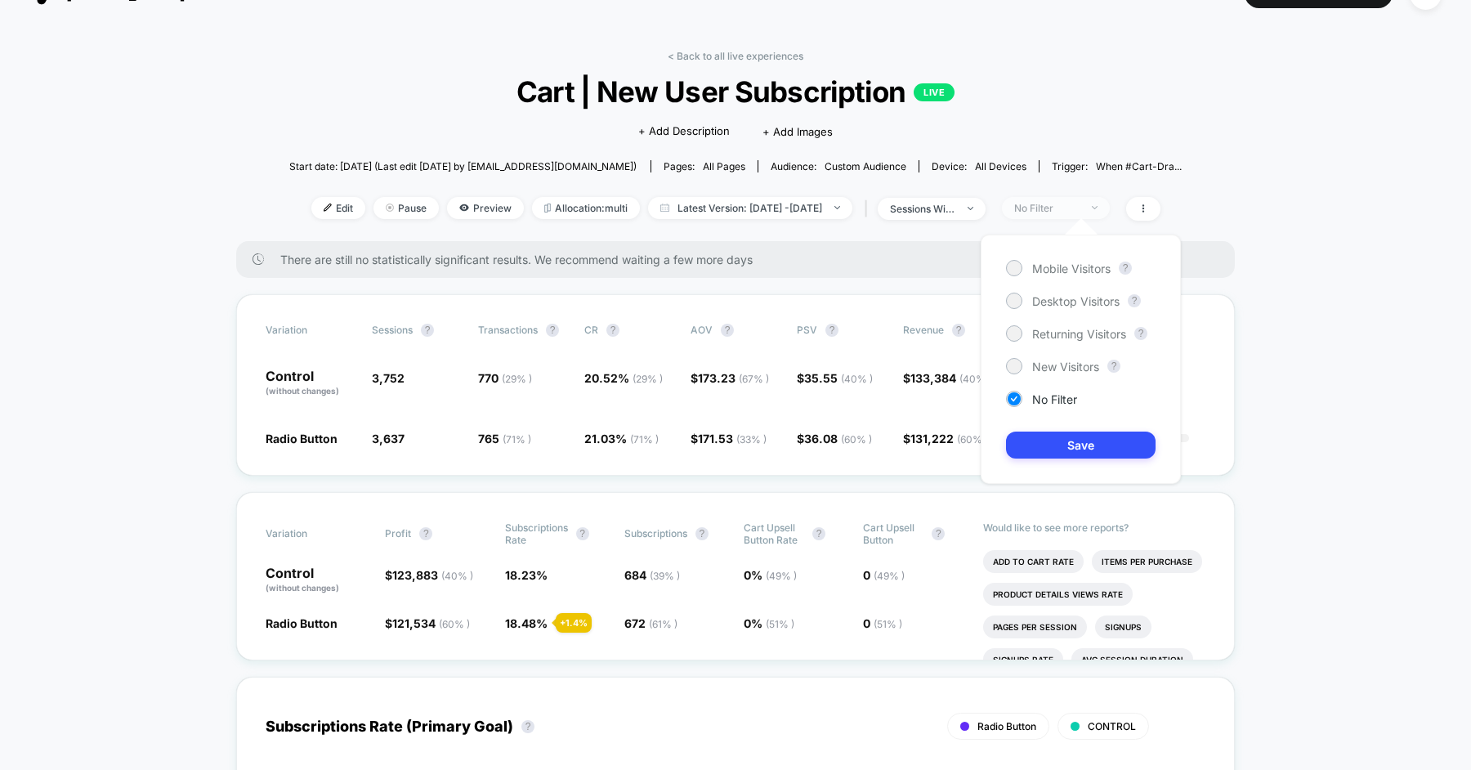
click at [1061, 210] on div "No Filter" at bounding box center [1046, 208] width 65 height 12
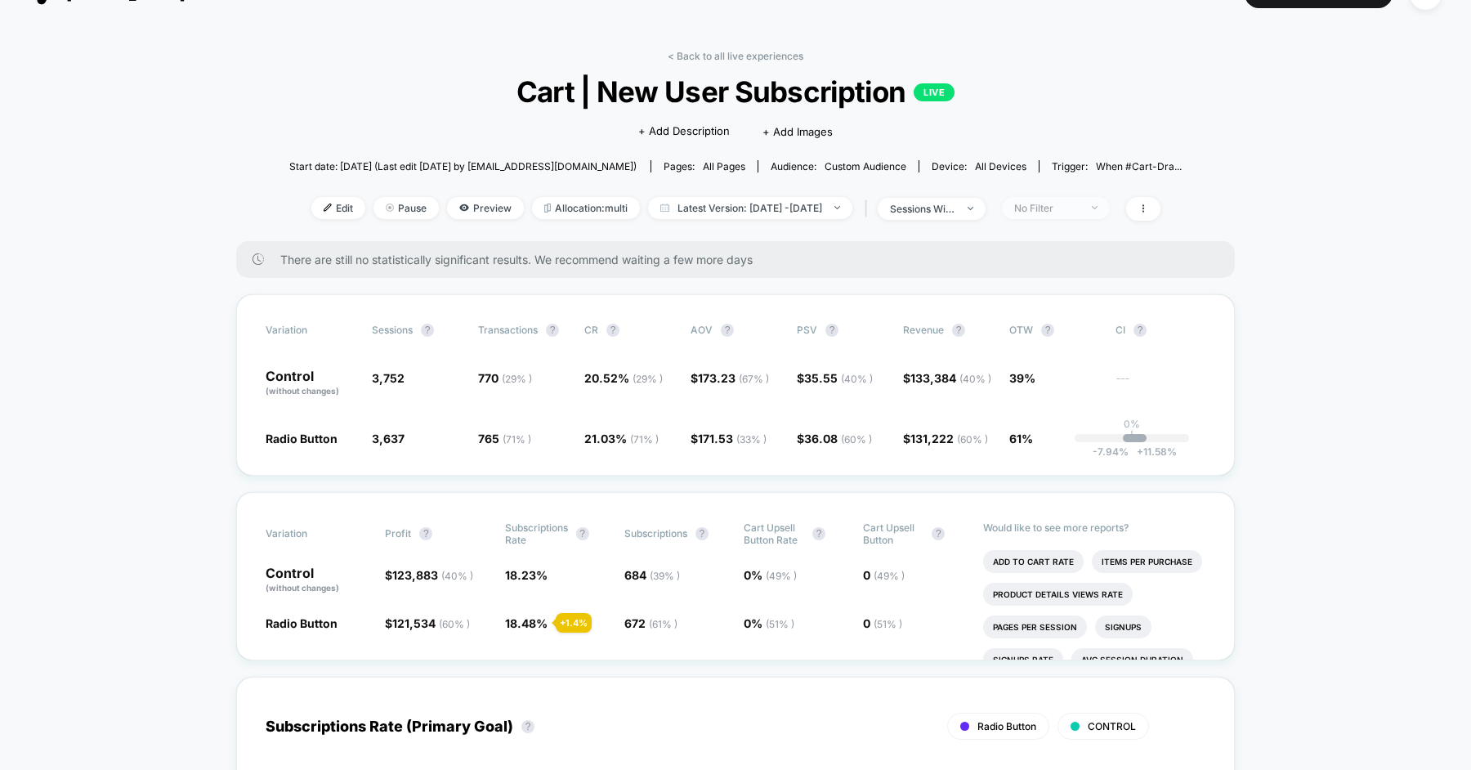
click at [1061, 210] on div "No Filter" at bounding box center [1046, 208] width 65 height 12
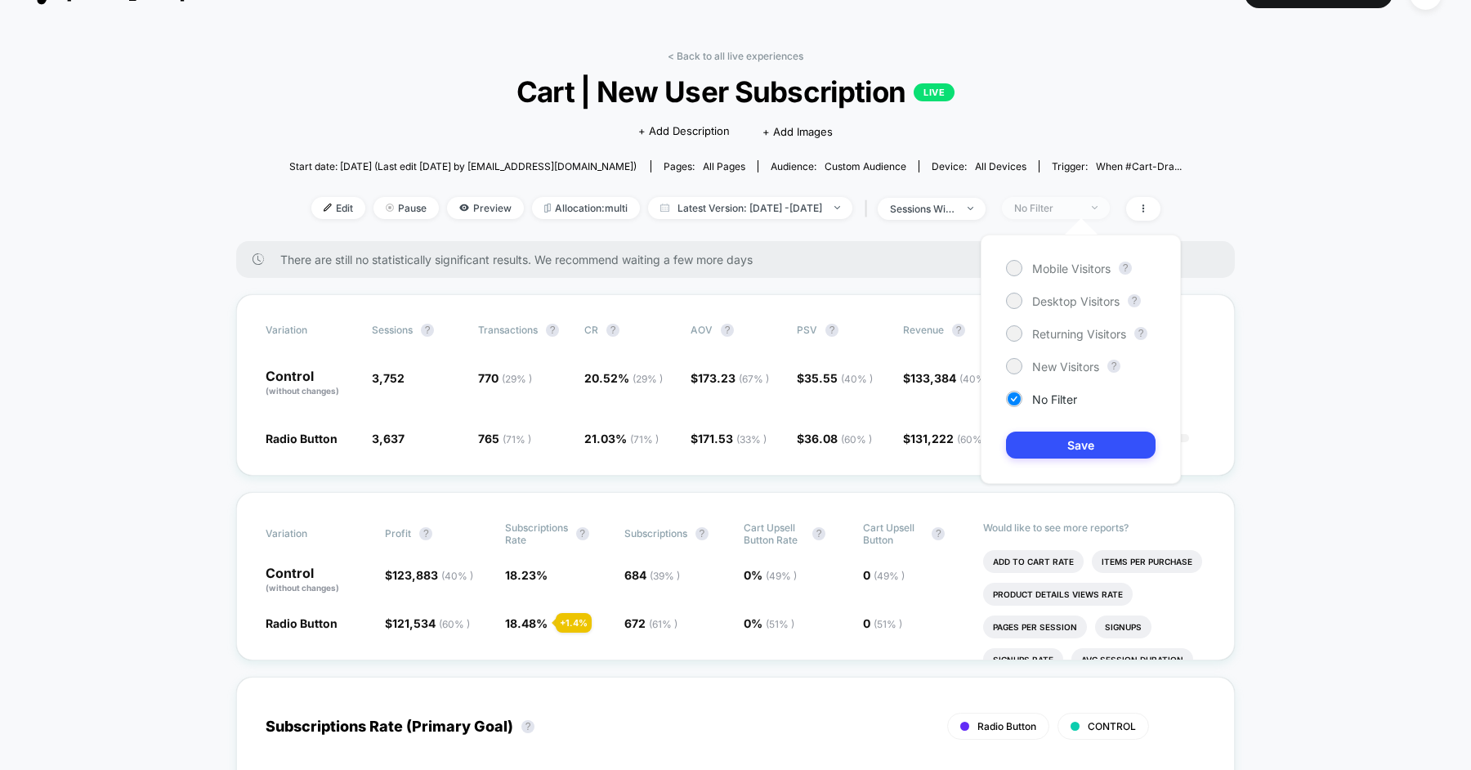
scroll to position [66, 0]
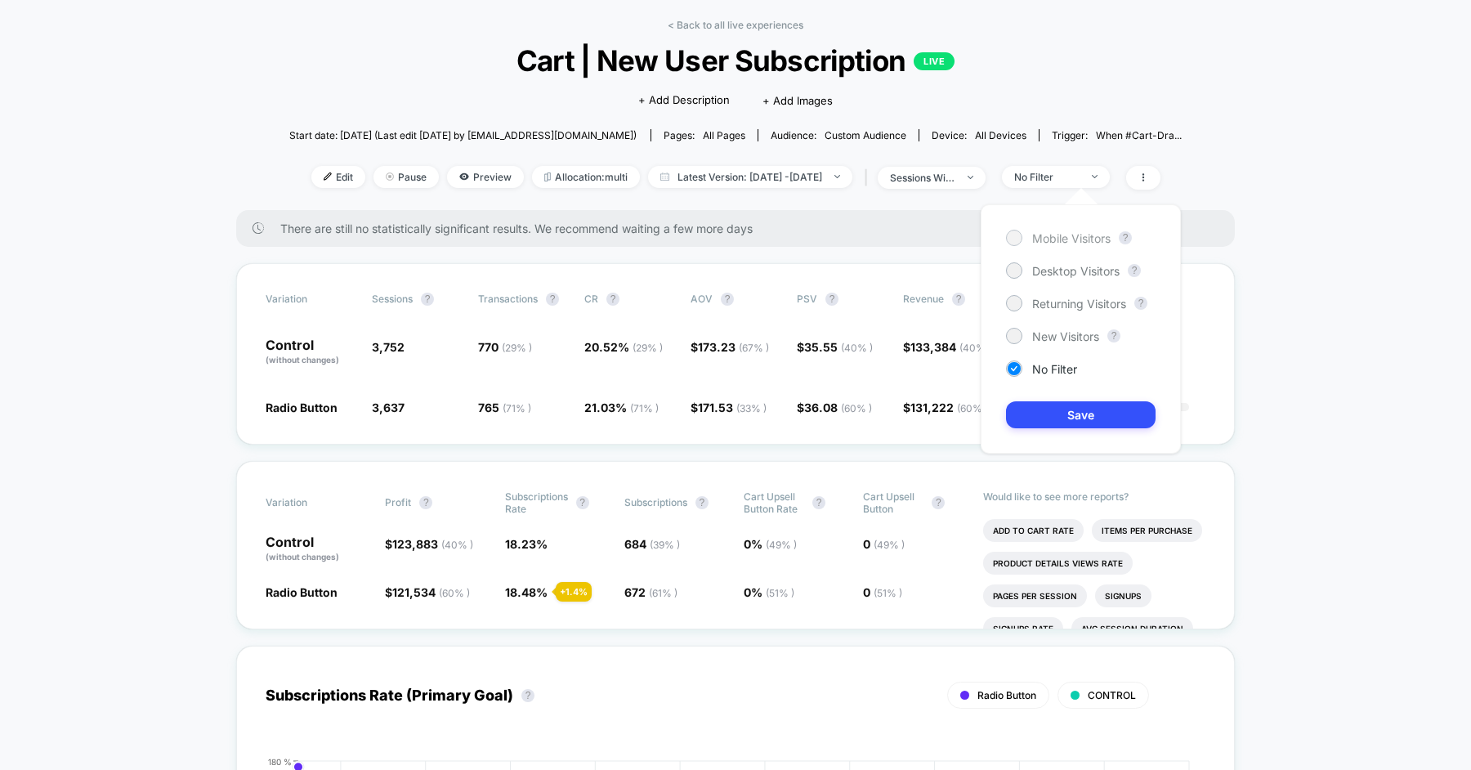
click at [1053, 235] on span "Mobile Visitors" at bounding box center [1071, 238] width 78 height 14
click at [1082, 401] on button "Save" at bounding box center [1081, 414] width 150 height 27
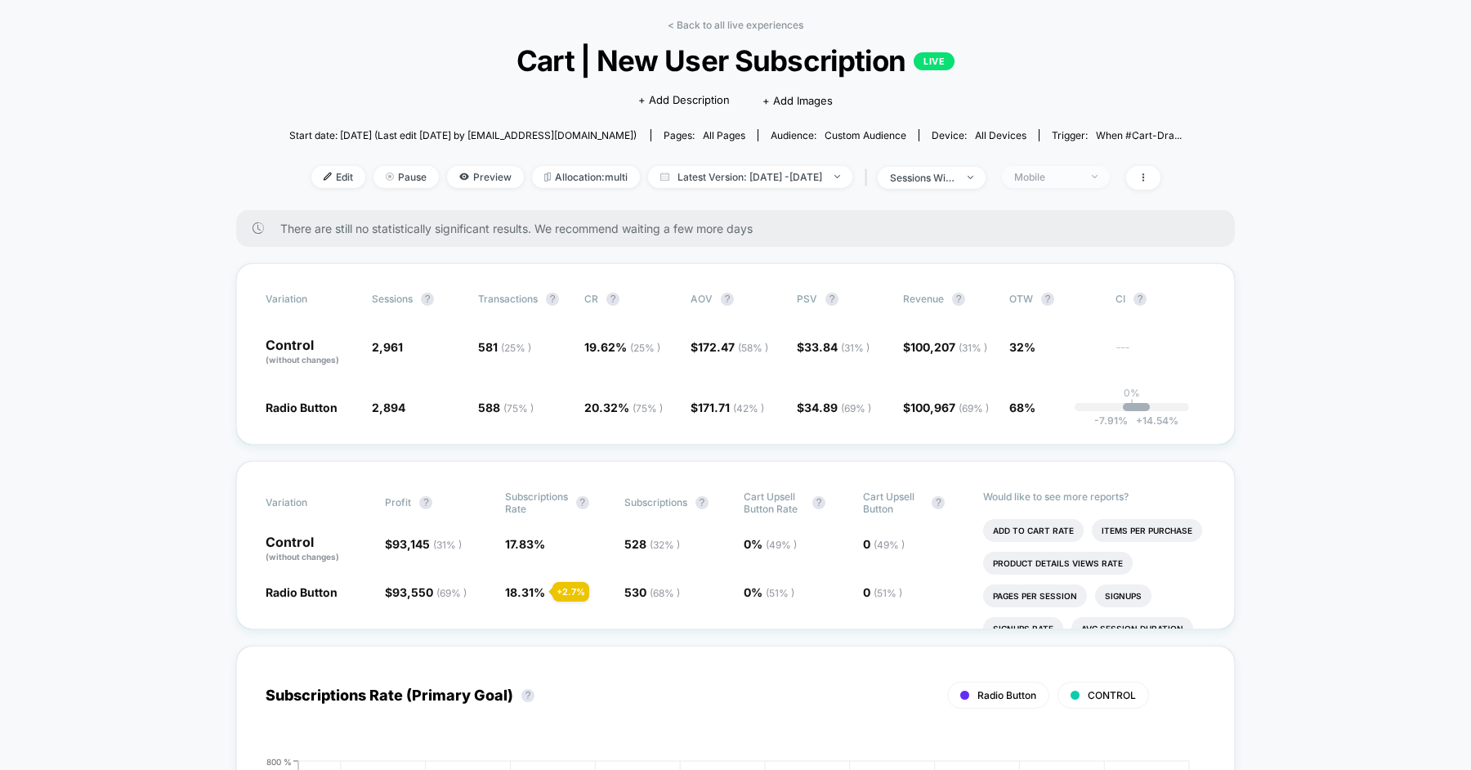
click at [1080, 171] on div "Mobile" at bounding box center [1046, 177] width 65 height 12
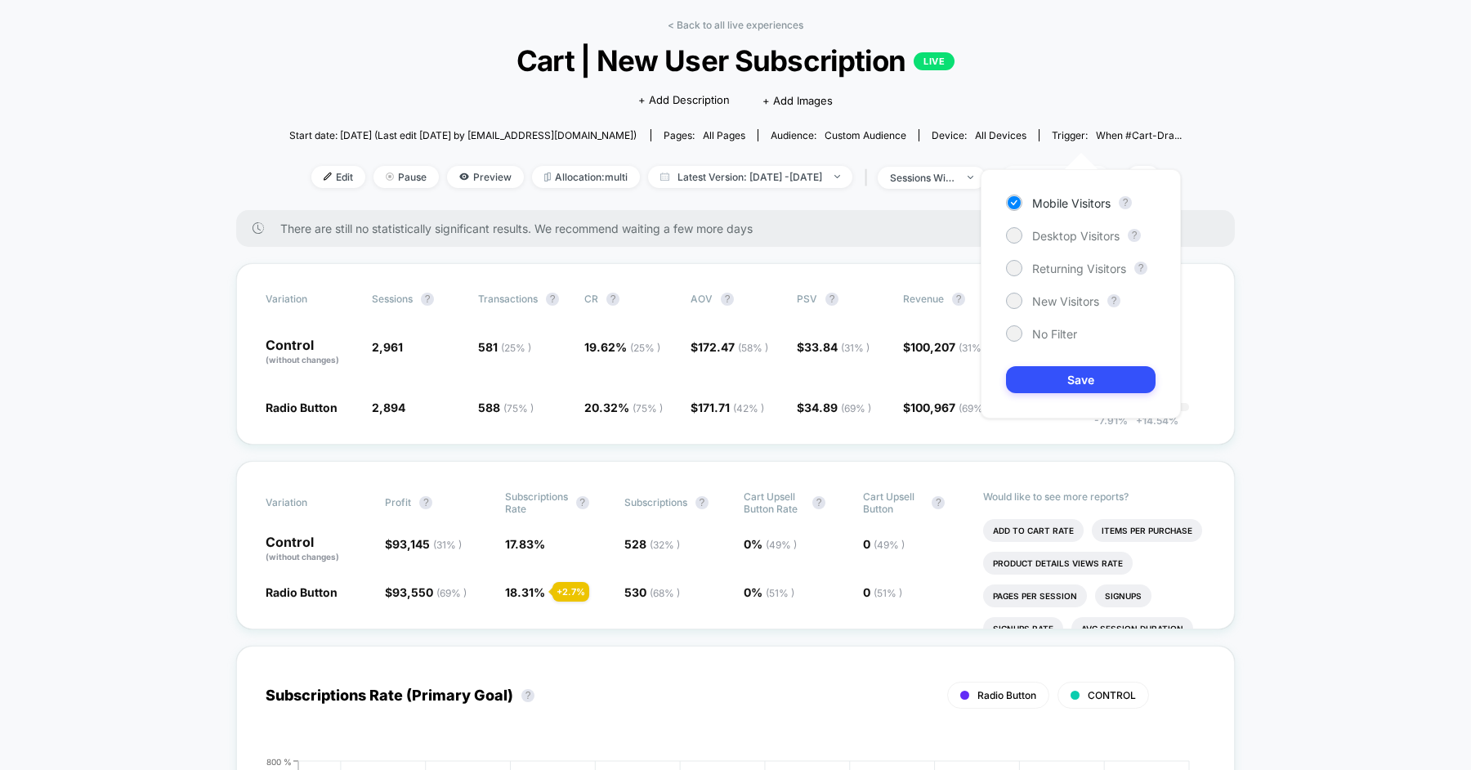
scroll to position [101, 0]
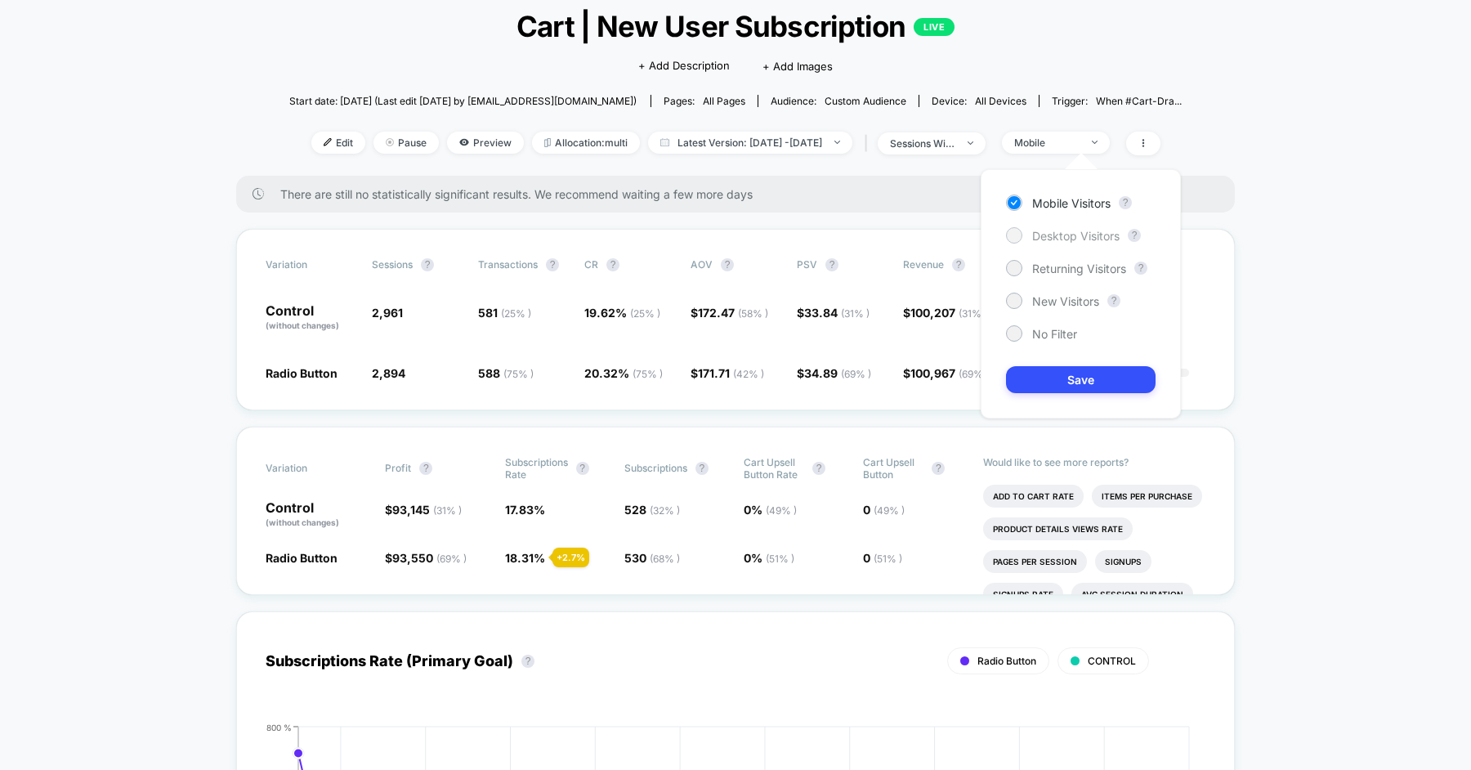
click at [1065, 227] on div "Desktop Visitors" at bounding box center [1063, 235] width 114 height 16
click at [1068, 376] on button "Save" at bounding box center [1081, 379] width 150 height 27
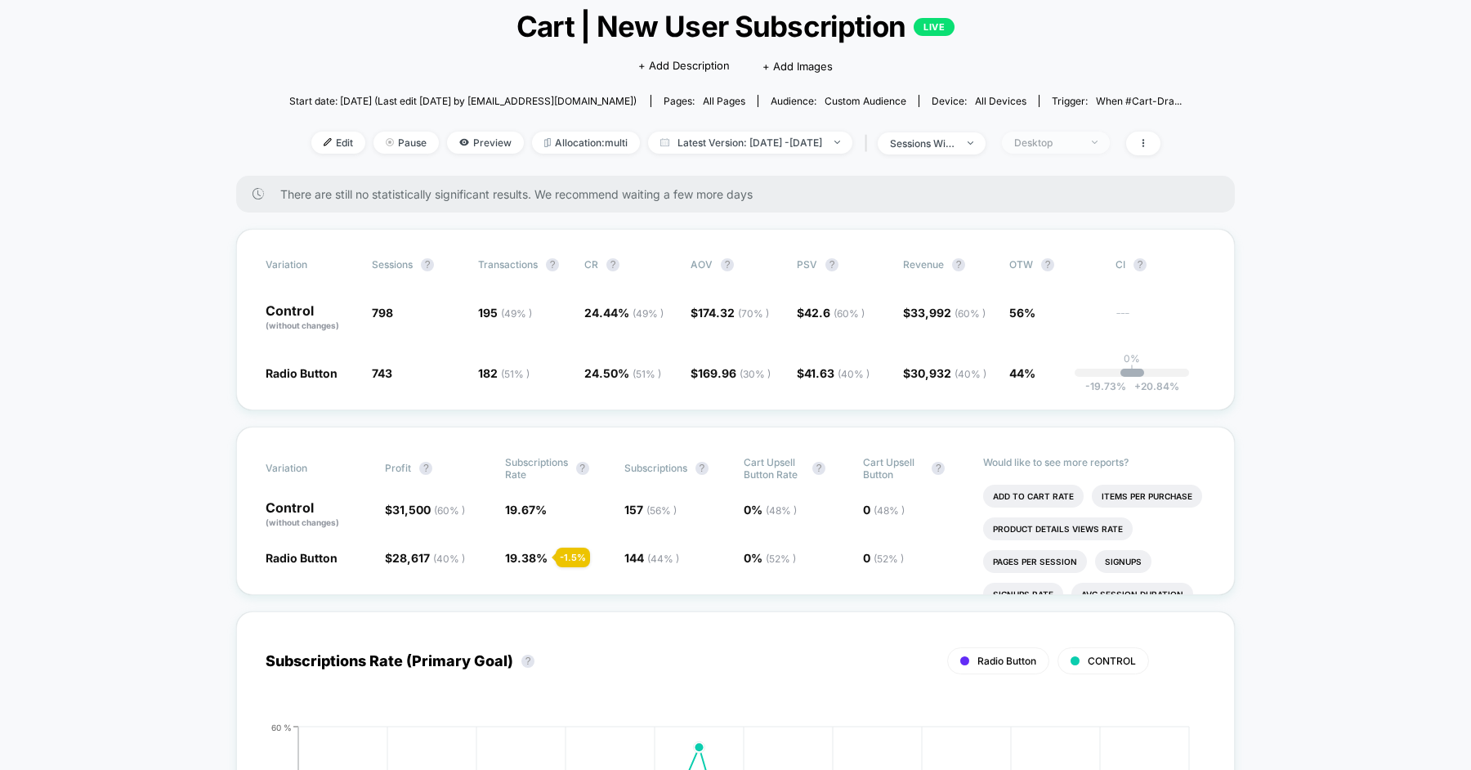
click at [1067, 150] on span "Desktop" at bounding box center [1056, 143] width 108 height 22
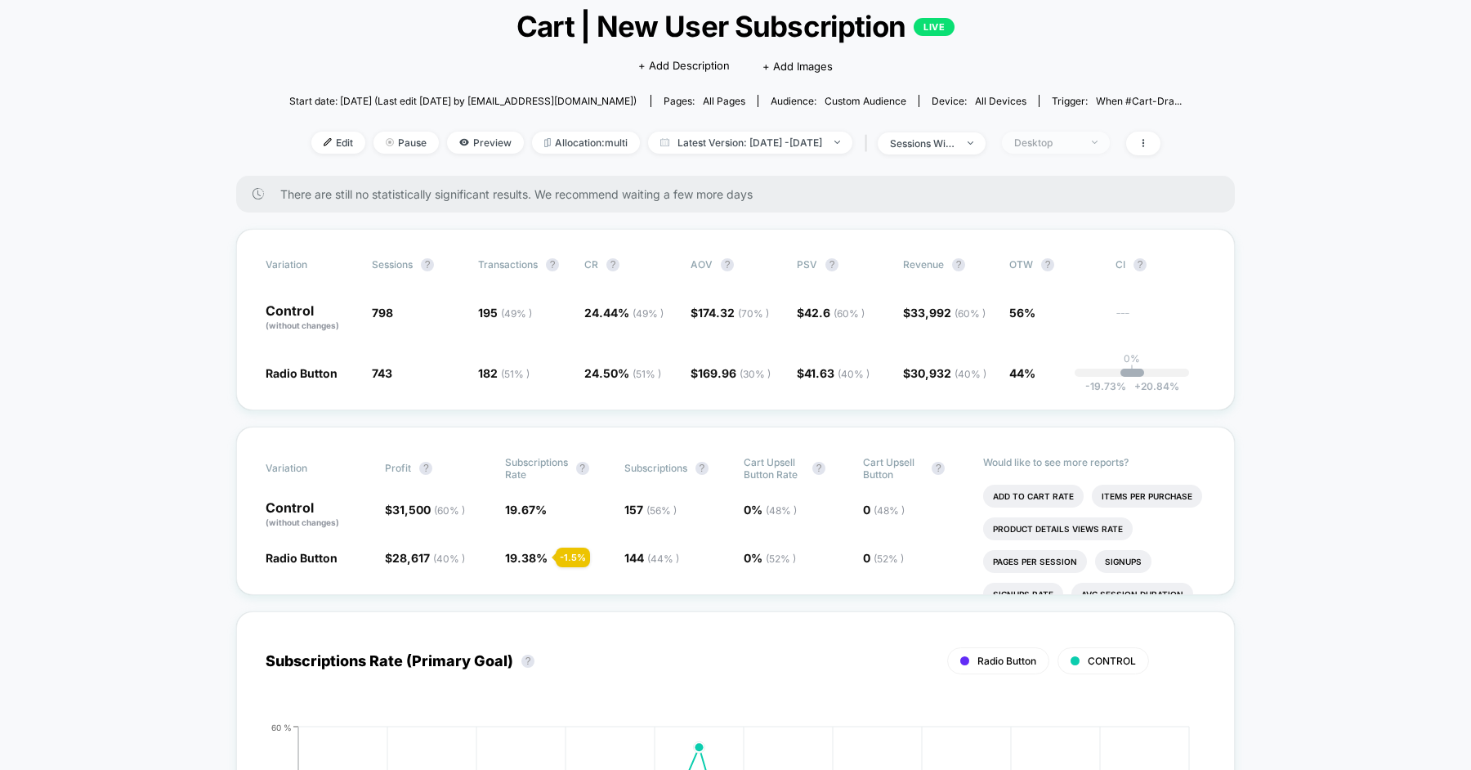
click at [1050, 134] on span "Desktop" at bounding box center [1056, 143] width 108 height 22
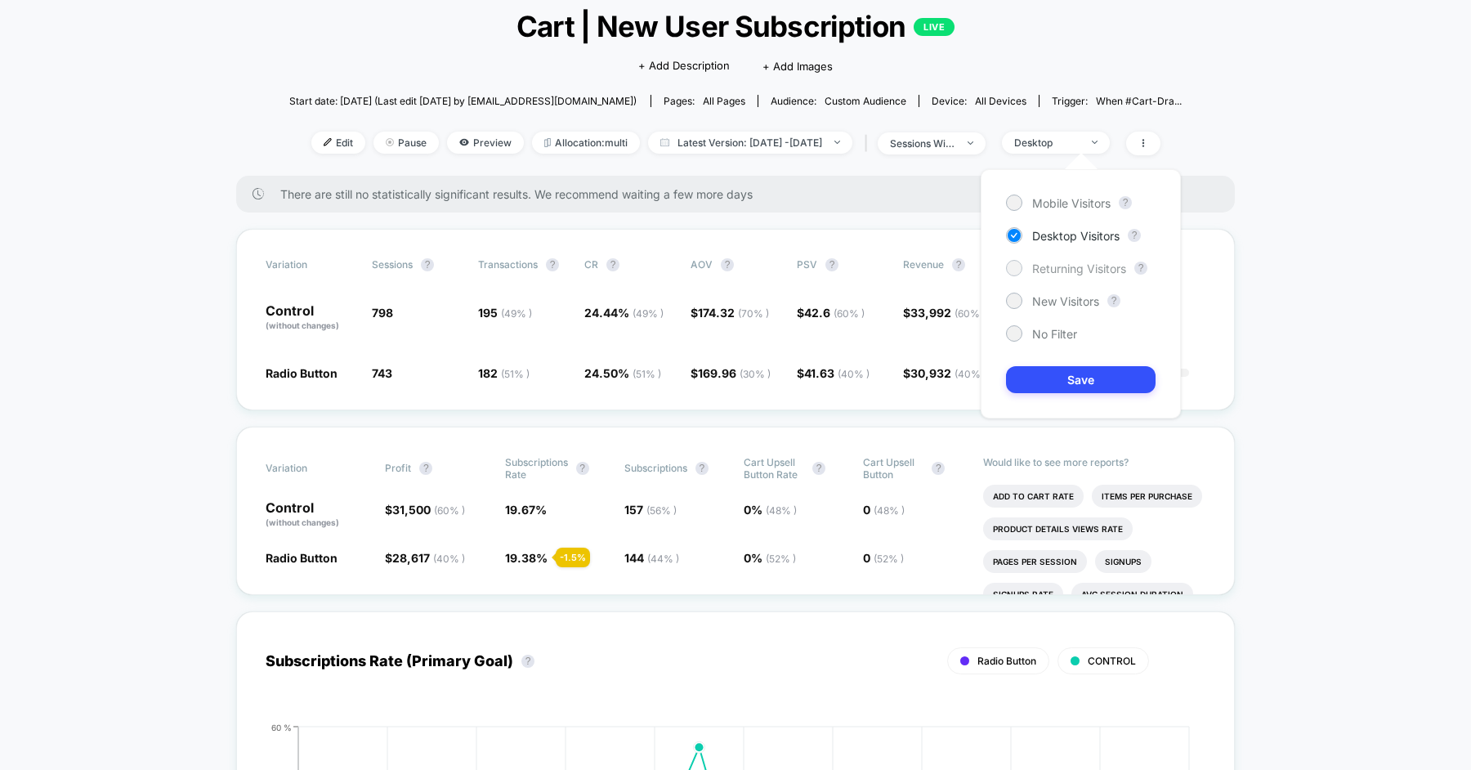
click at [1046, 272] on span "Returning Visitors" at bounding box center [1079, 269] width 94 height 14
click at [1077, 374] on button "Save" at bounding box center [1081, 379] width 150 height 27
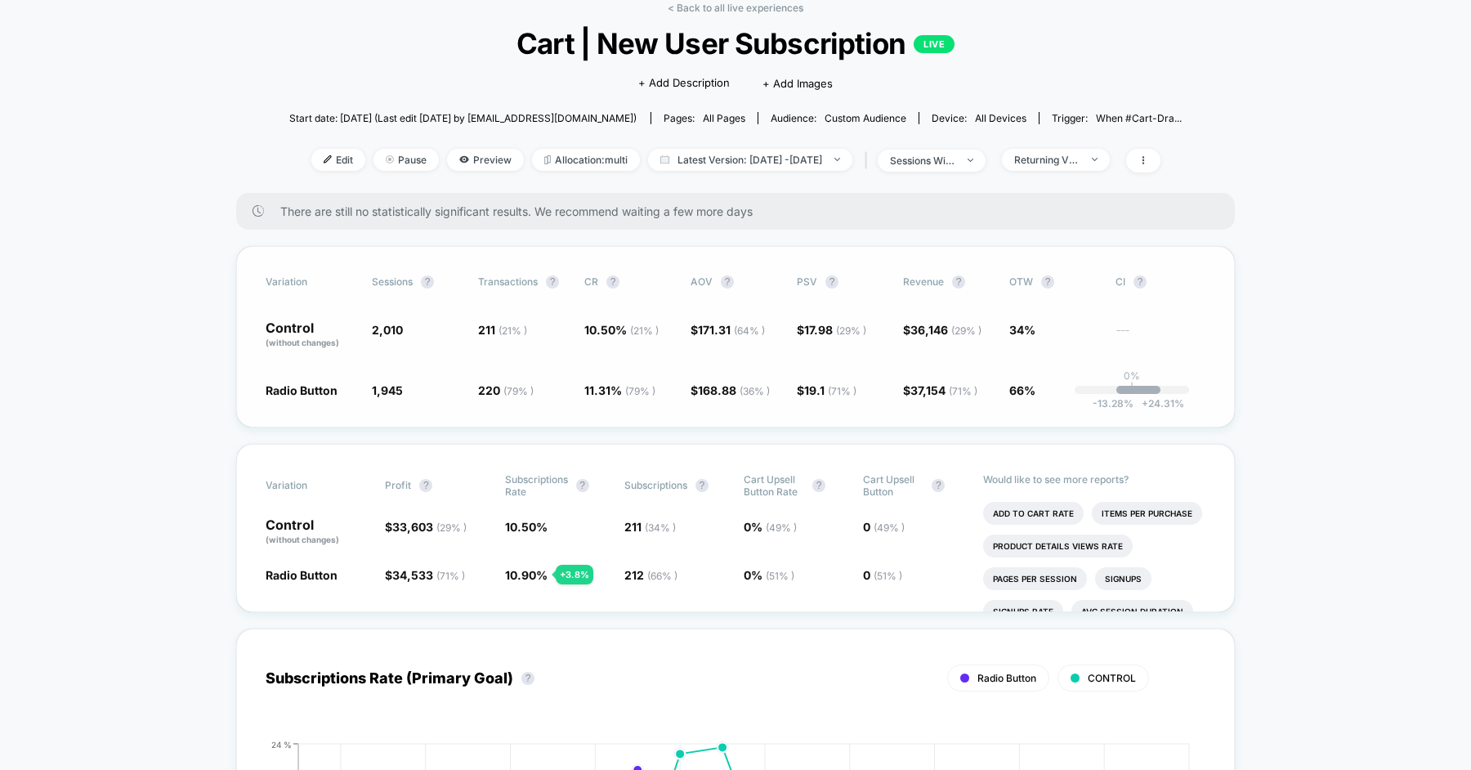
scroll to position [80, 0]
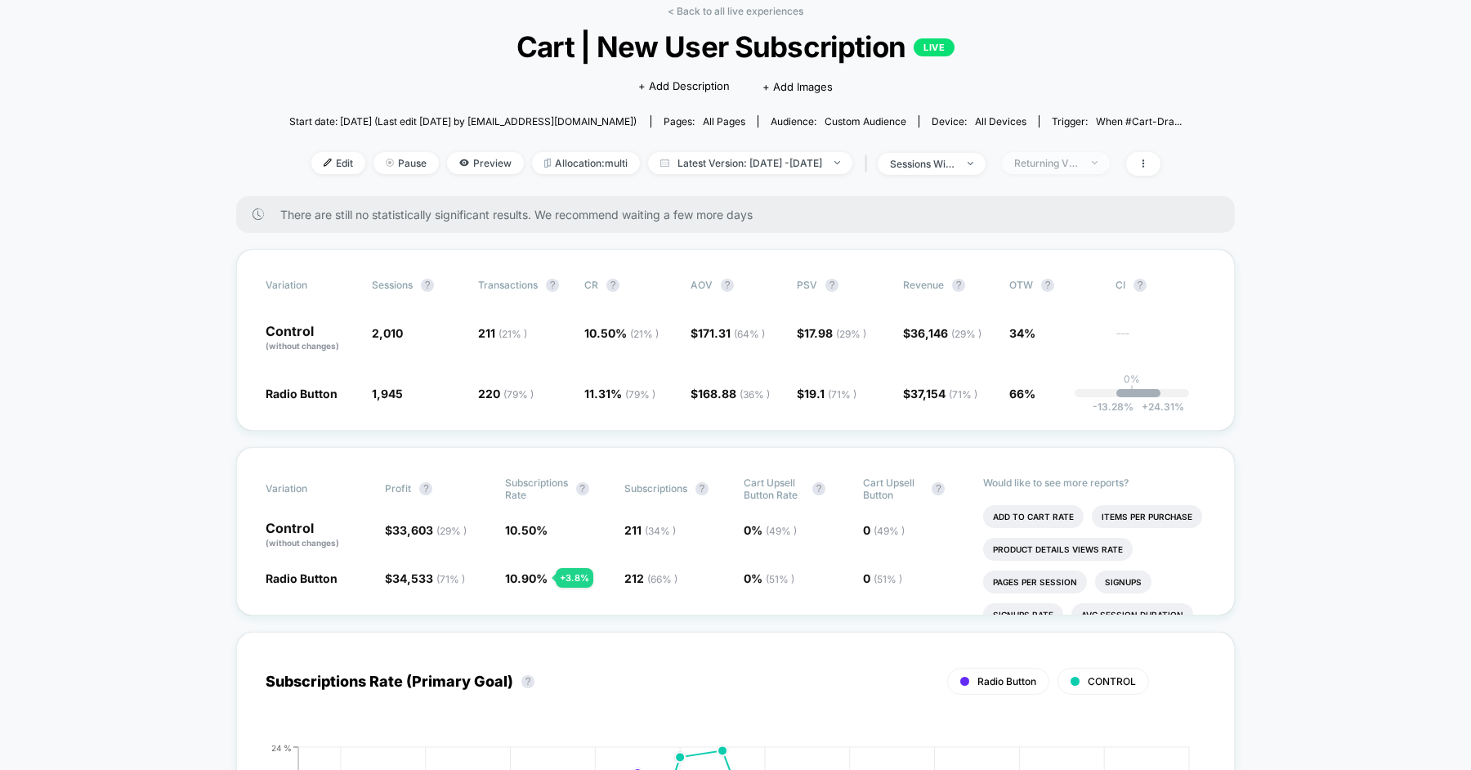
click at [1078, 168] on span "Returning Visitors" at bounding box center [1056, 163] width 108 height 22
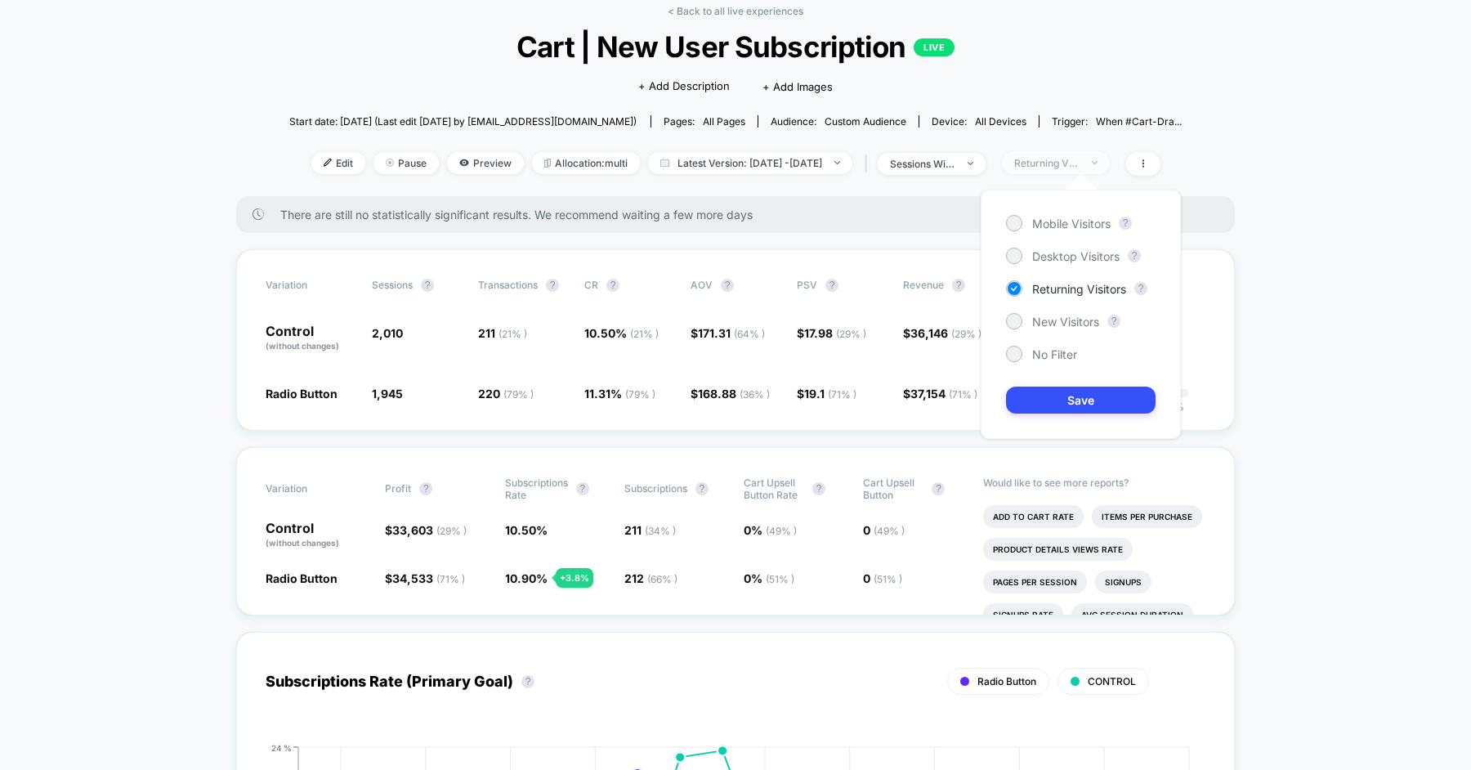
click at [1078, 168] on span "Returning Visitors" at bounding box center [1056, 163] width 108 height 22
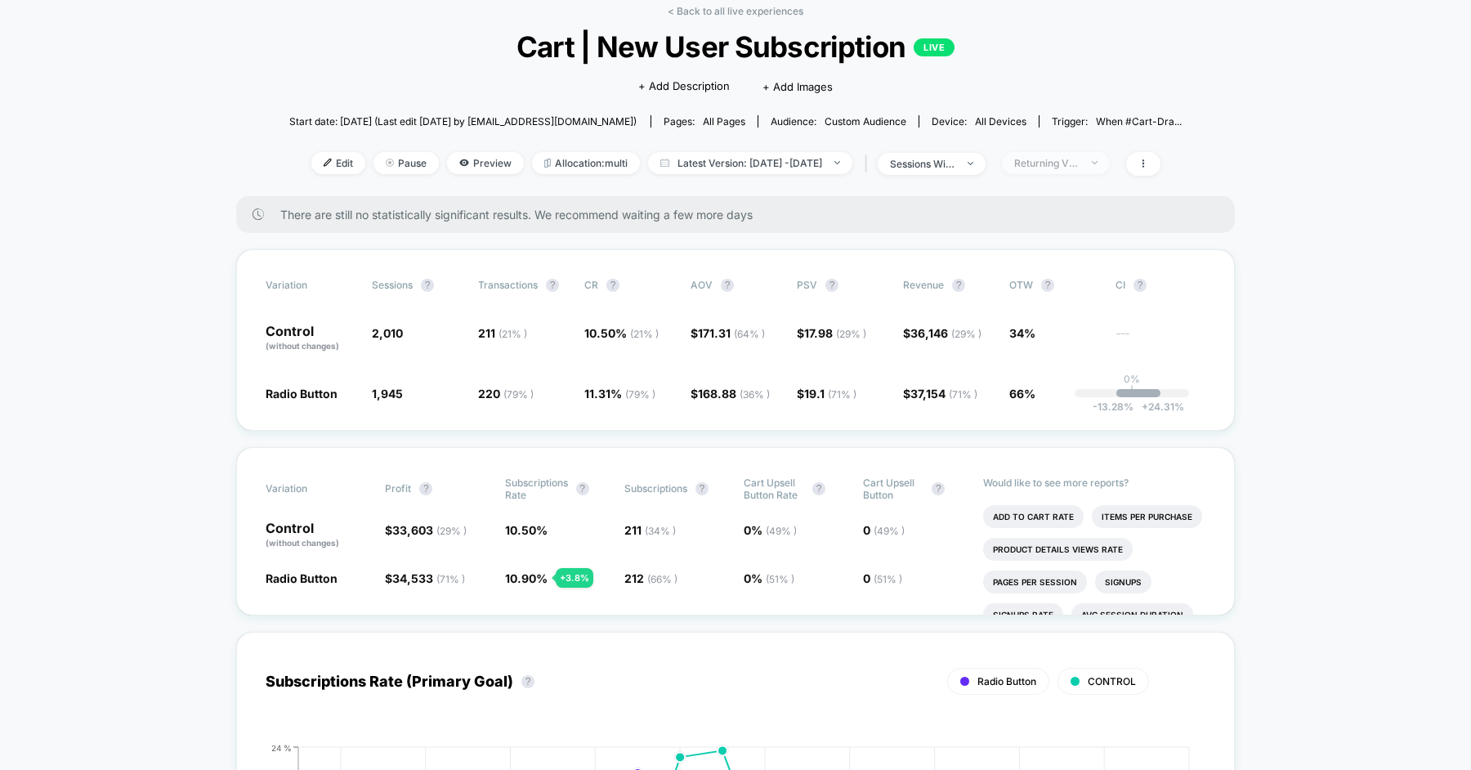
click at [1078, 167] on div "Returning Visitors" at bounding box center [1046, 163] width 65 height 12
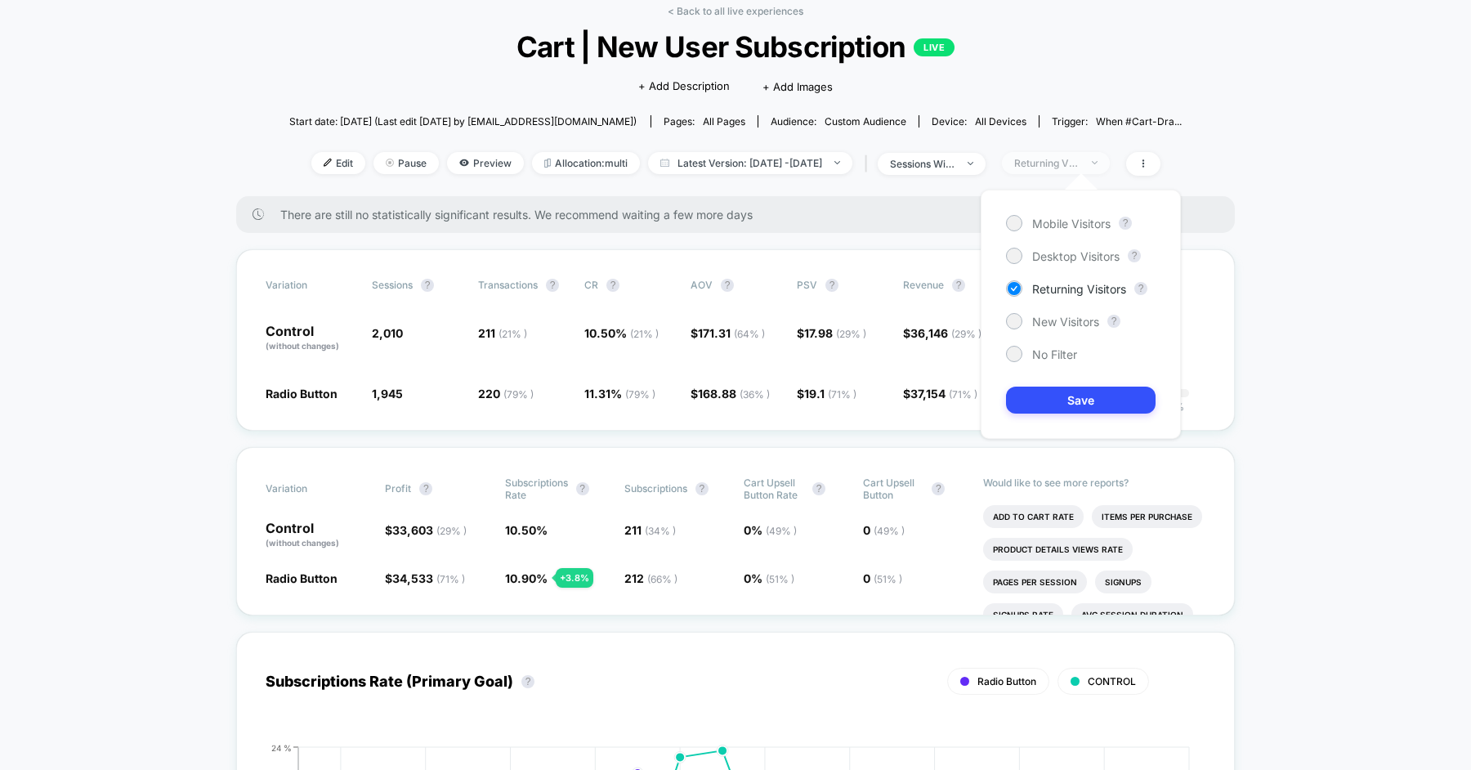
click at [1078, 167] on div "Returning Visitors" at bounding box center [1046, 163] width 65 height 12
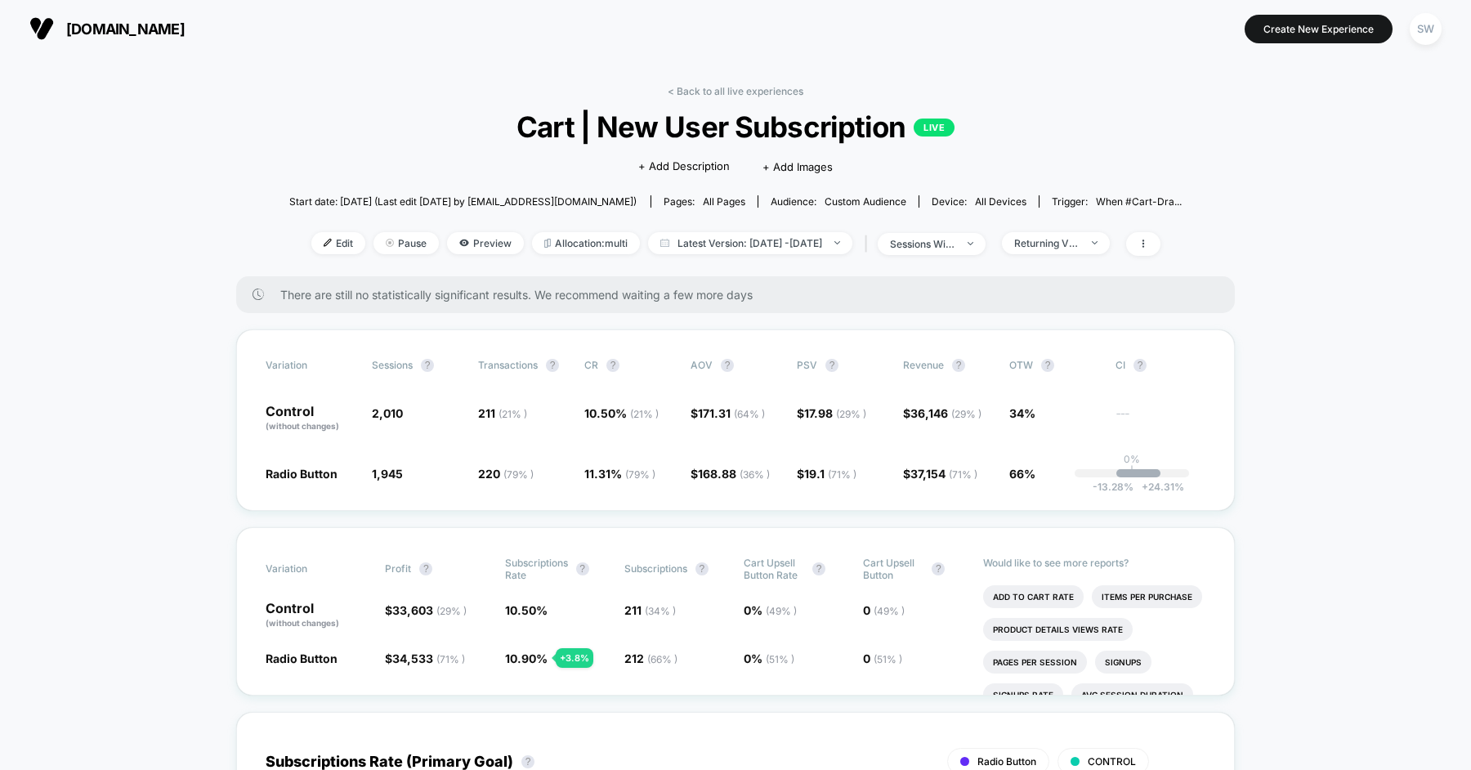
scroll to position [26, 0]
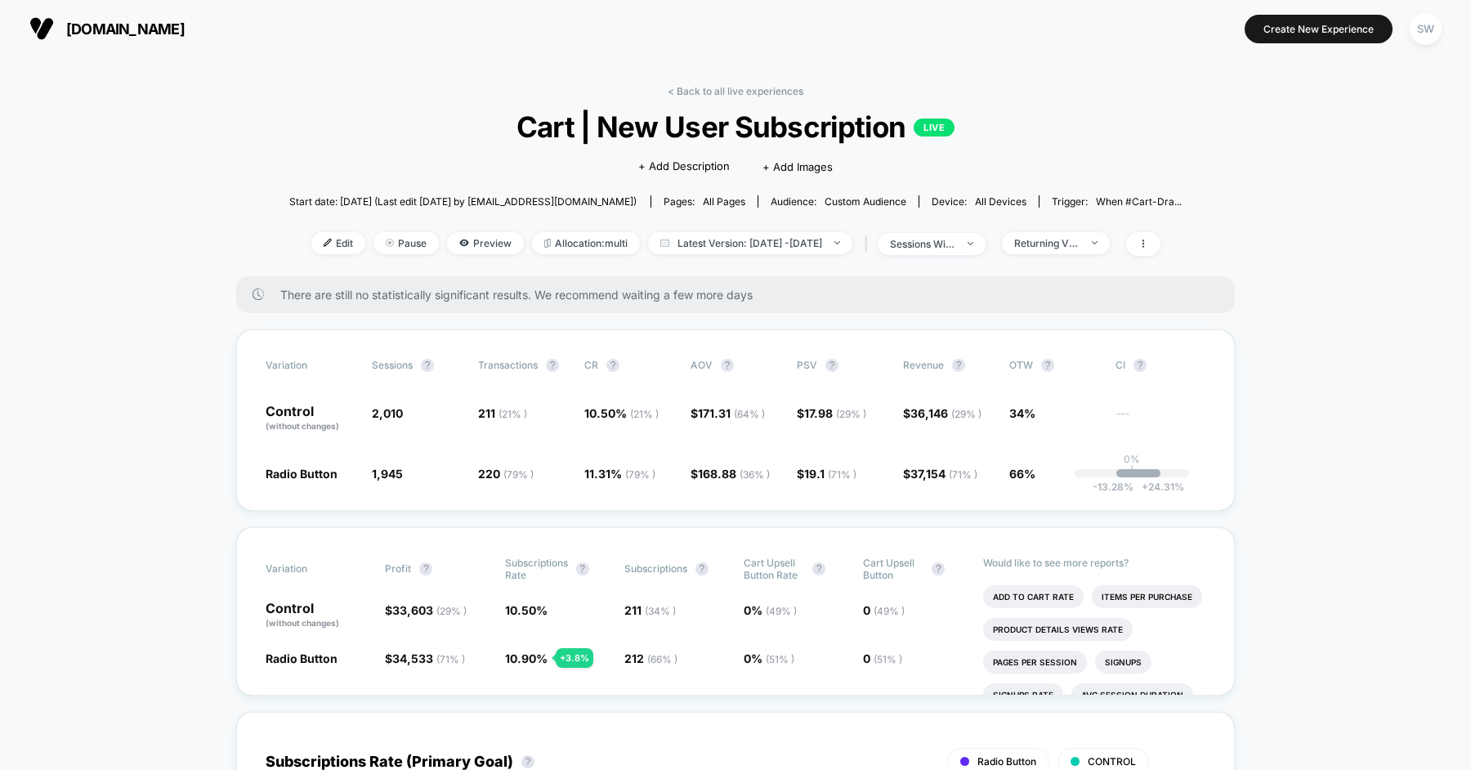
click at [735, 97] on div "< Back to all live experiences Cart | New User Subscription LIVE Click to edit …" at bounding box center [735, 180] width 893 height 191
click at [735, 86] on link "< Back to all live experiences" at bounding box center [736, 91] width 136 height 12
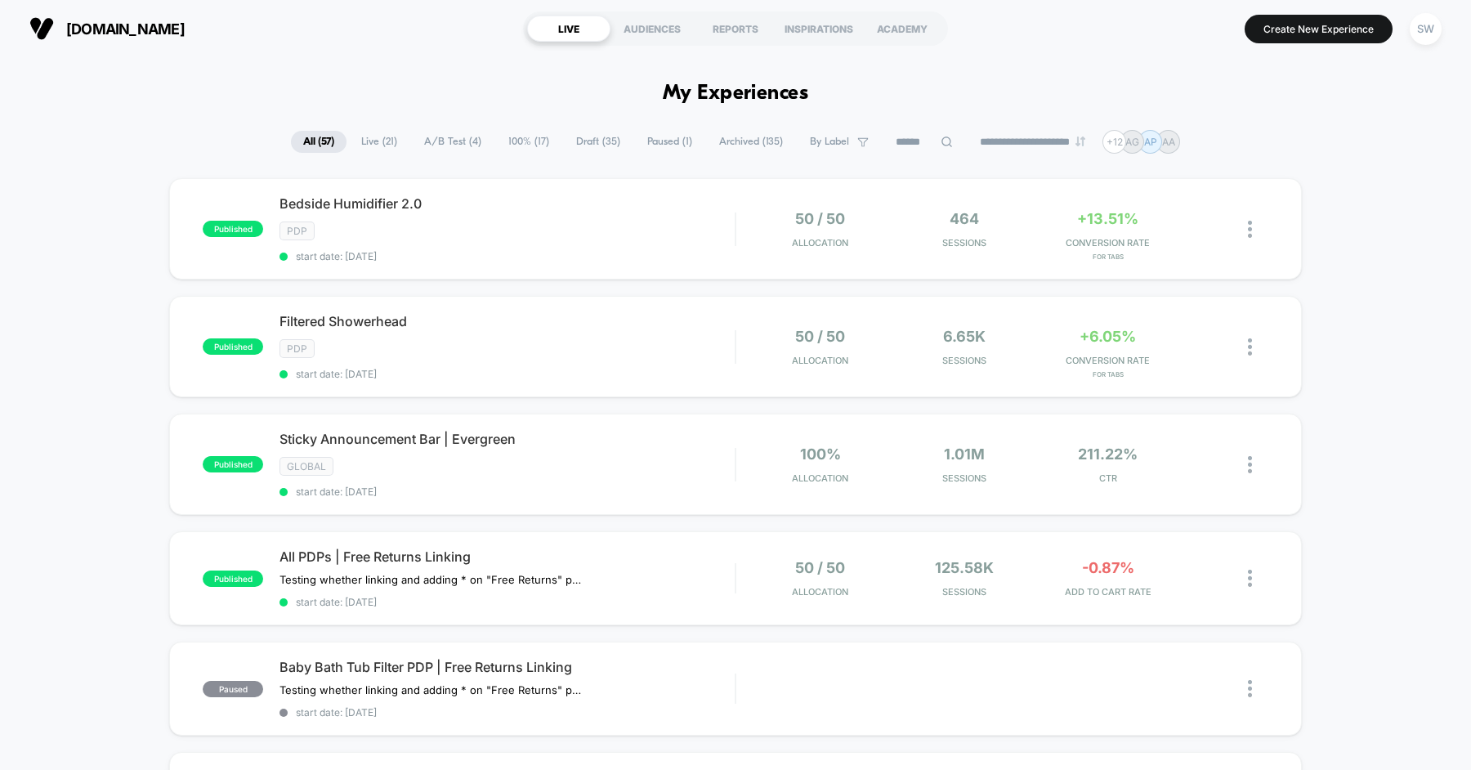
click at [588, 132] on span "Draft ( 35 )" at bounding box center [598, 142] width 69 height 22
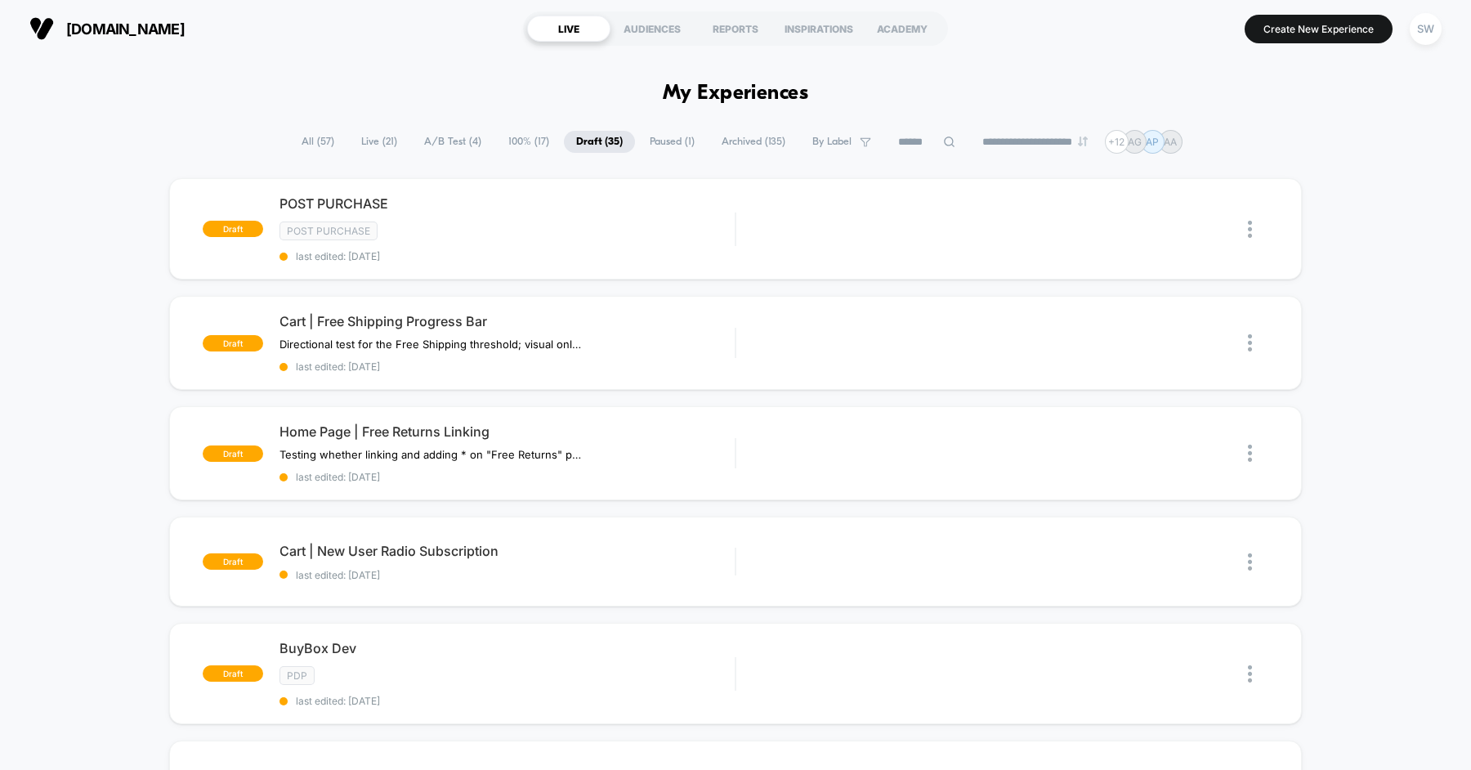
click at [642, 144] on span "Paused ( 1 )" at bounding box center [671, 142] width 69 height 22
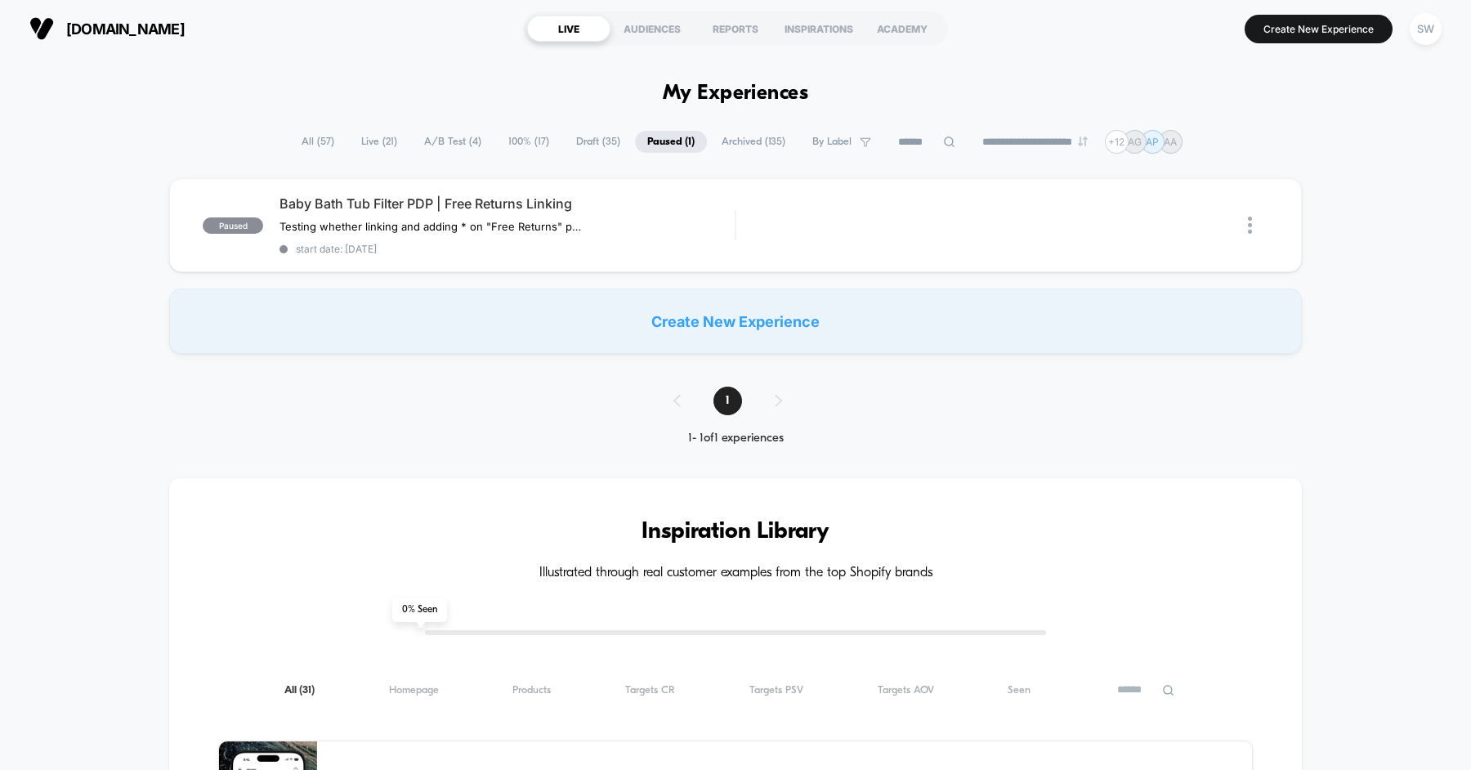
click at [583, 140] on span "Draft ( 35 )" at bounding box center [598, 142] width 69 height 22
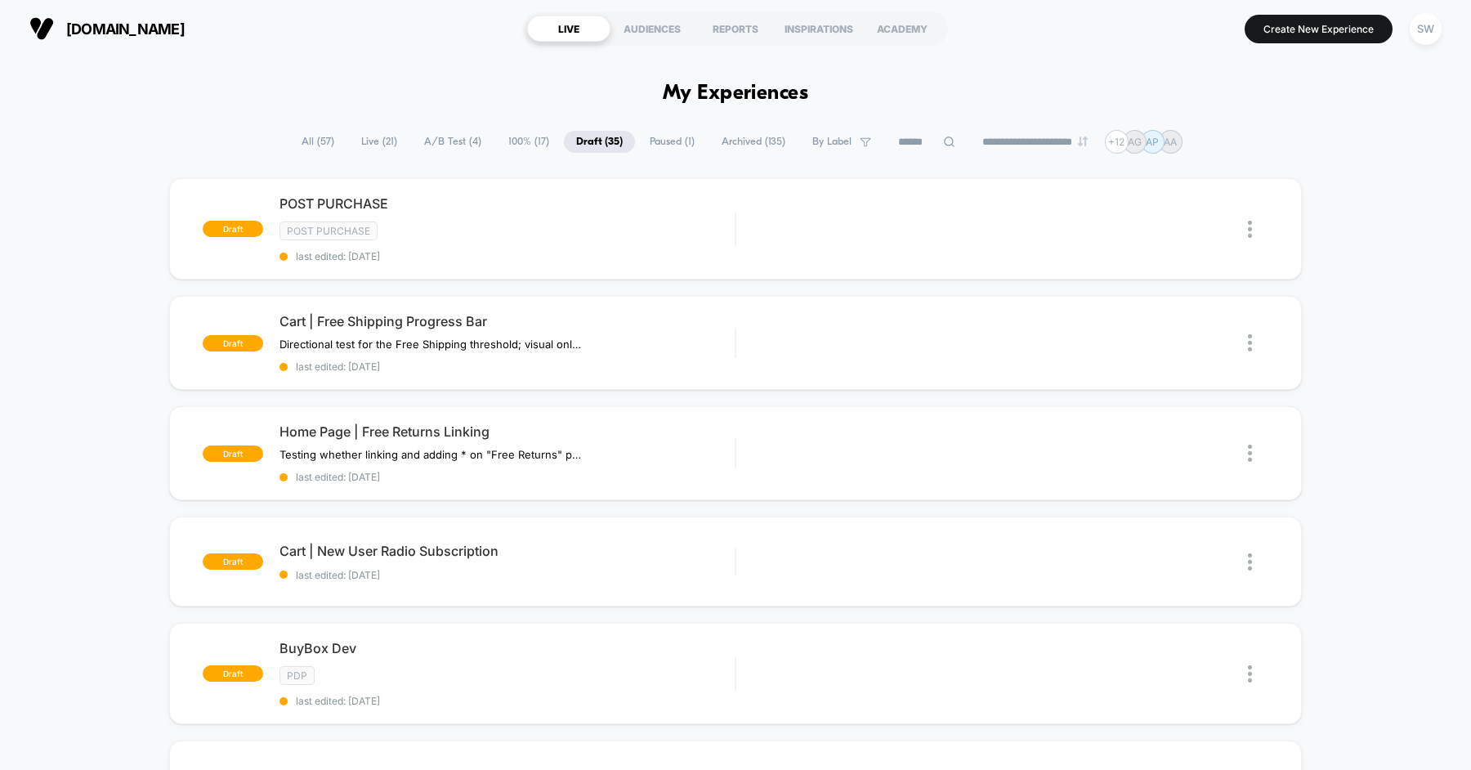
click at [294, 152] on span "All ( 57 )" at bounding box center [317, 142] width 57 height 22
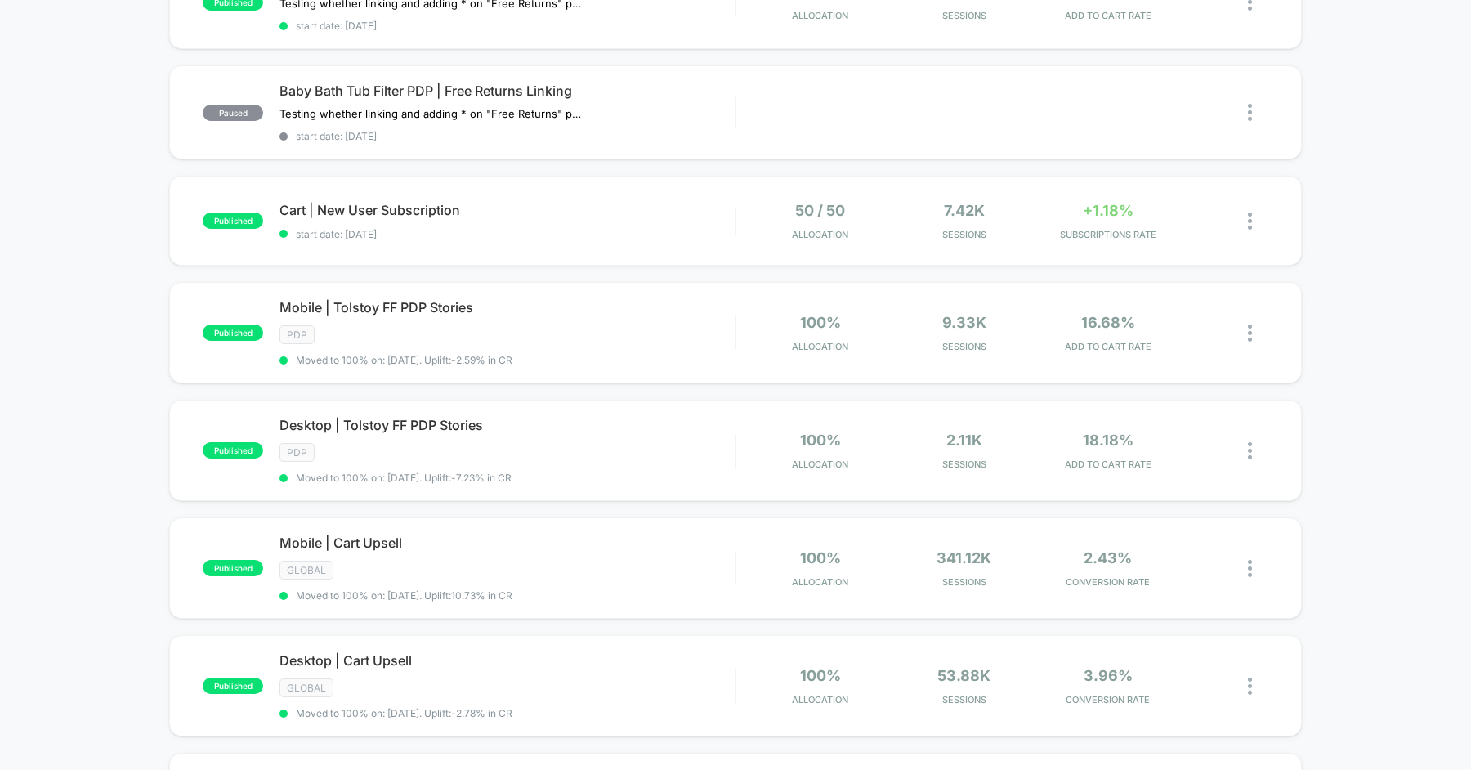
scroll to position [678, 0]
